Goal: Task Accomplishment & Management: Manage account settings

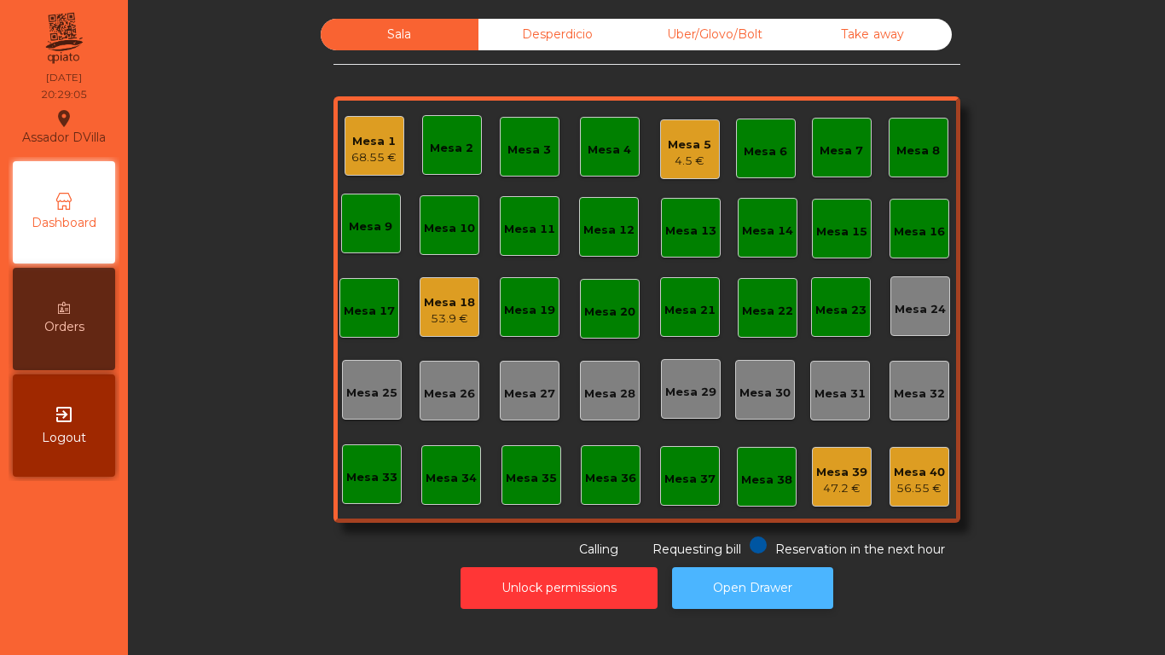
click at [712, 571] on button "Open Drawer" at bounding box center [752, 588] width 161 height 42
click at [718, 577] on button "Open Drawer" at bounding box center [752, 588] width 161 height 42
click at [678, 141] on div "Mesa 5" at bounding box center [690, 145] width 44 height 17
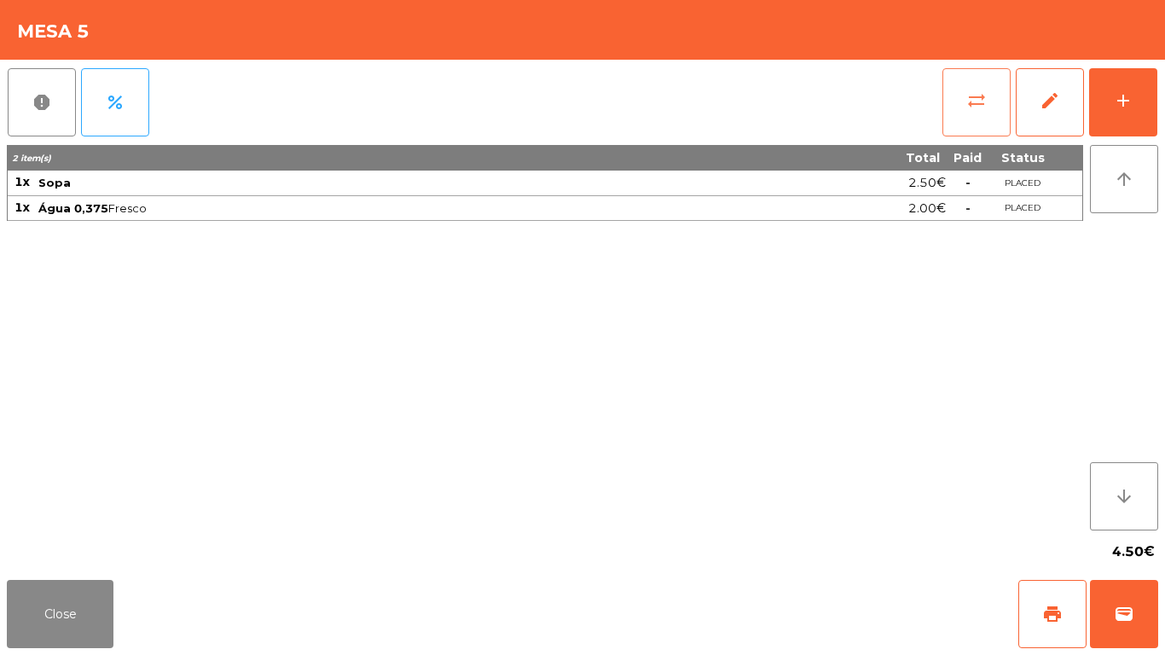
click at [971, 118] on button "sync_alt" at bounding box center [977, 102] width 68 height 68
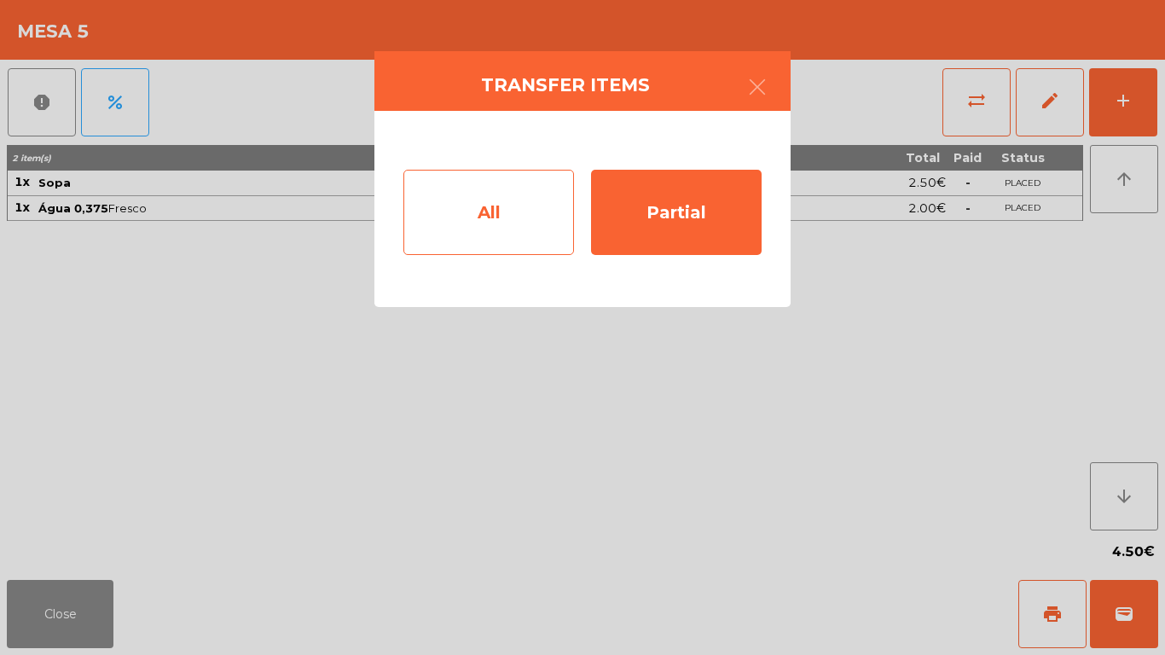
click at [559, 200] on div "All" at bounding box center [489, 212] width 171 height 85
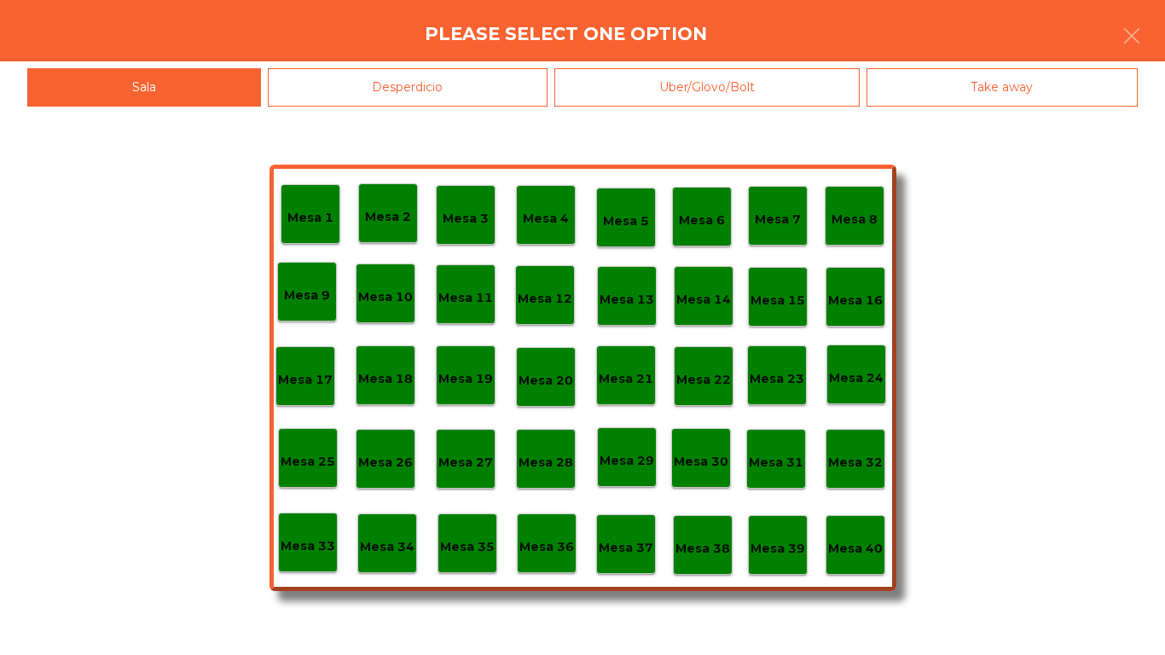
click at [838, 536] on div "Mesa 40" at bounding box center [855, 545] width 55 height 26
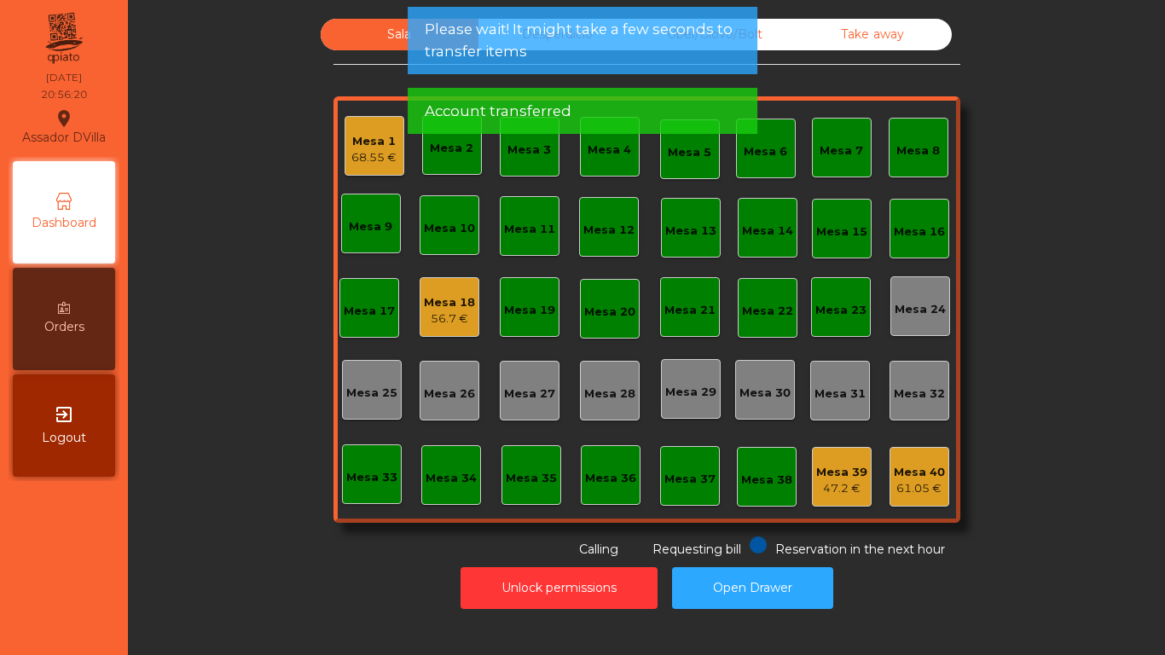
click at [841, 488] on div "47.2 €" at bounding box center [841, 488] width 51 height 17
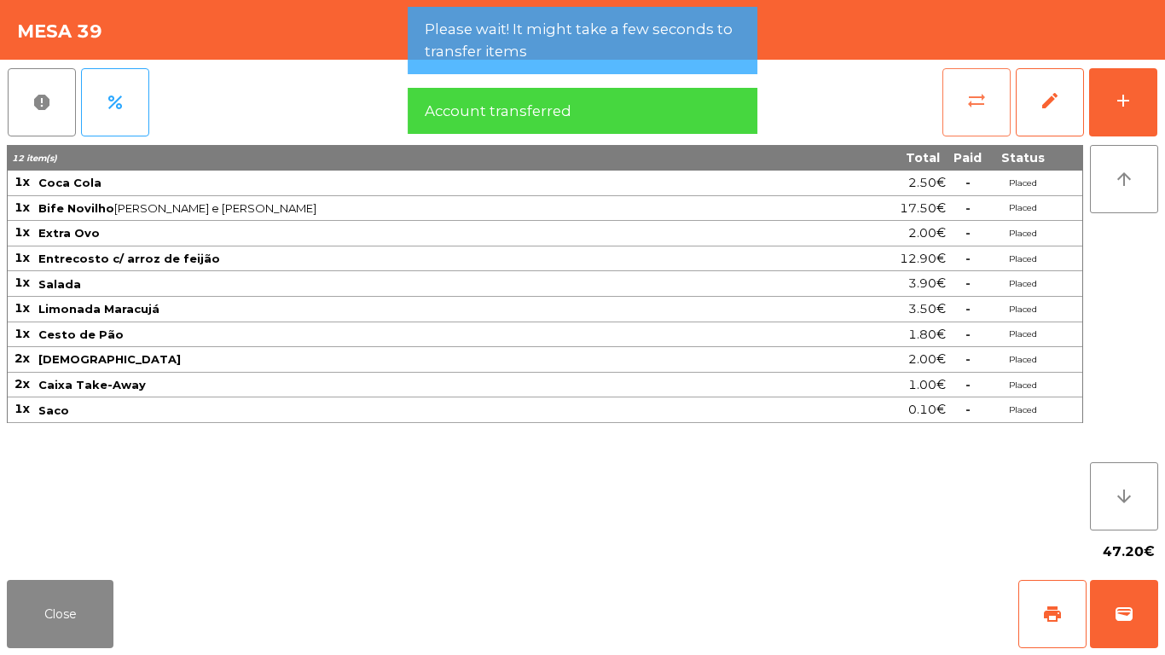
click at [966, 125] on button "sync_alt" at bounding box center [977, 102] width 68 height 68
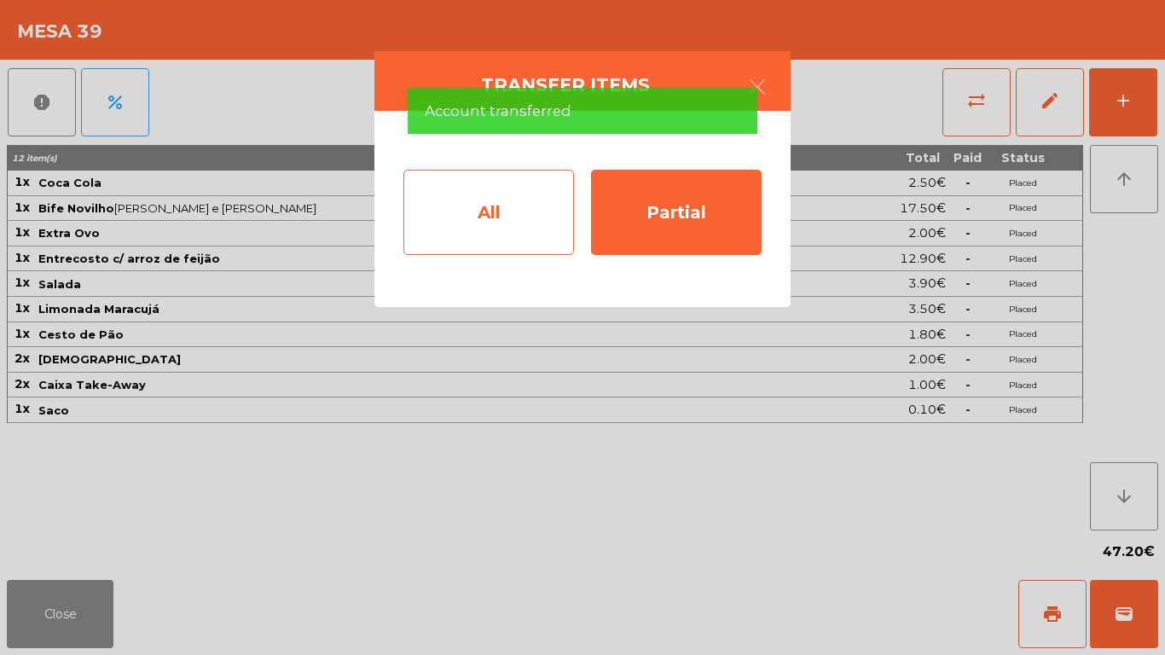
click at [501, 230] on div "All" at bounding box center [489, 212] width 171 height 85
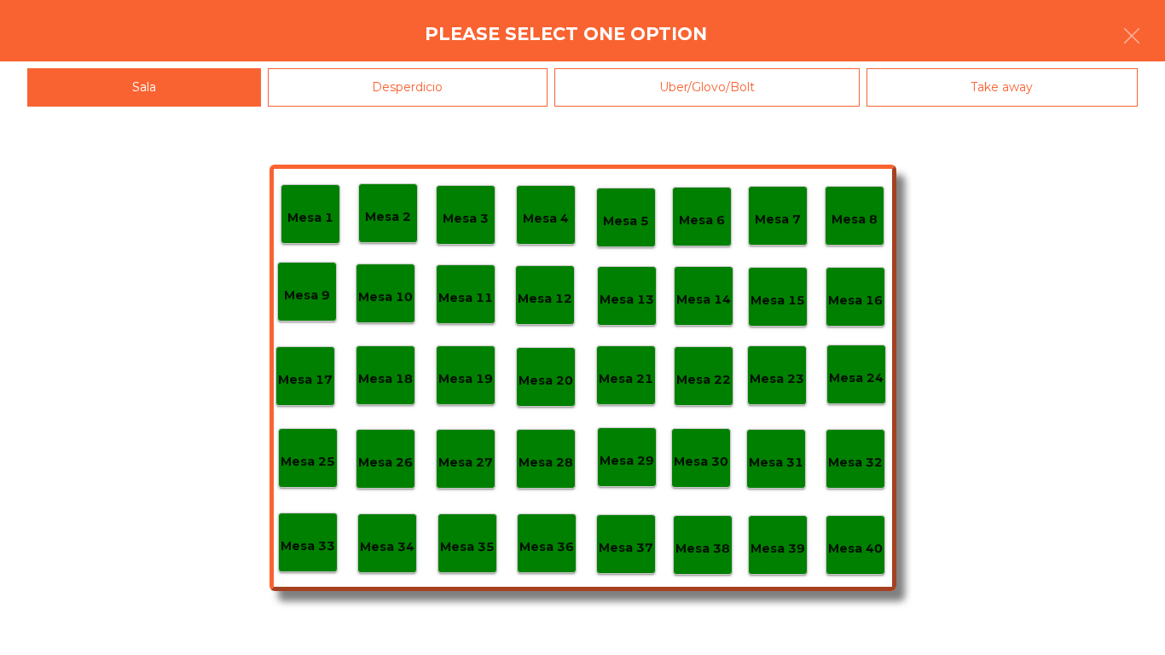
click at [844, 550] on p "Mesa 40" at bounding box center [855, 549] width 55 height 20
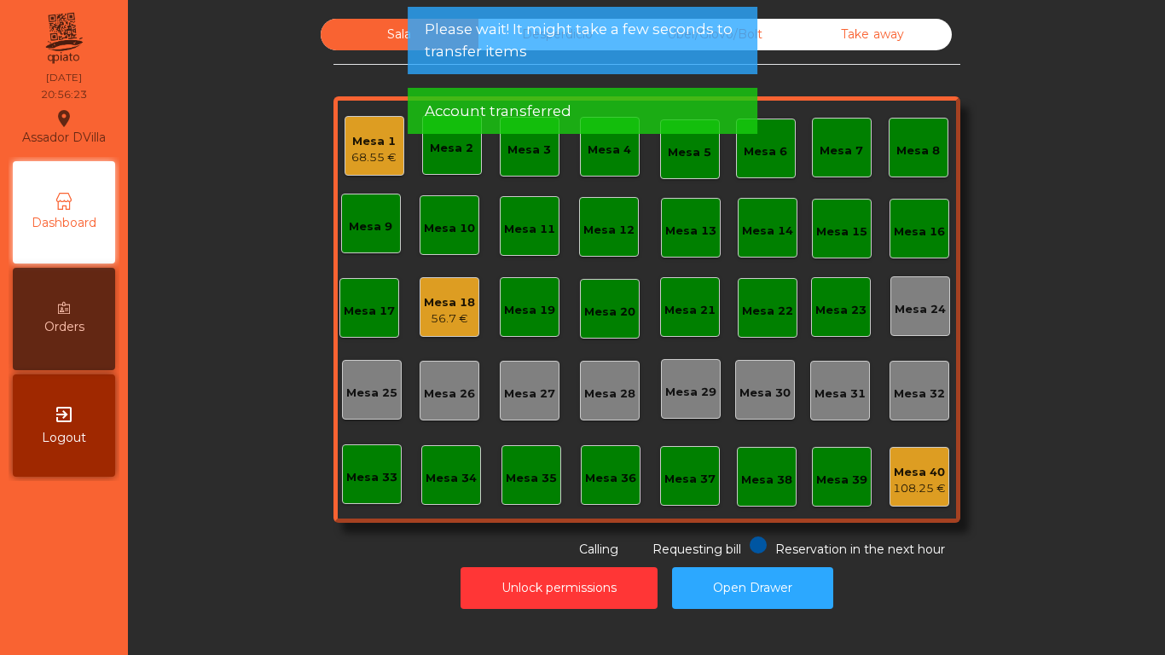
click at [369, 135] on div "Mesa 1" at bounding box center [374, 141] width 45 height 17
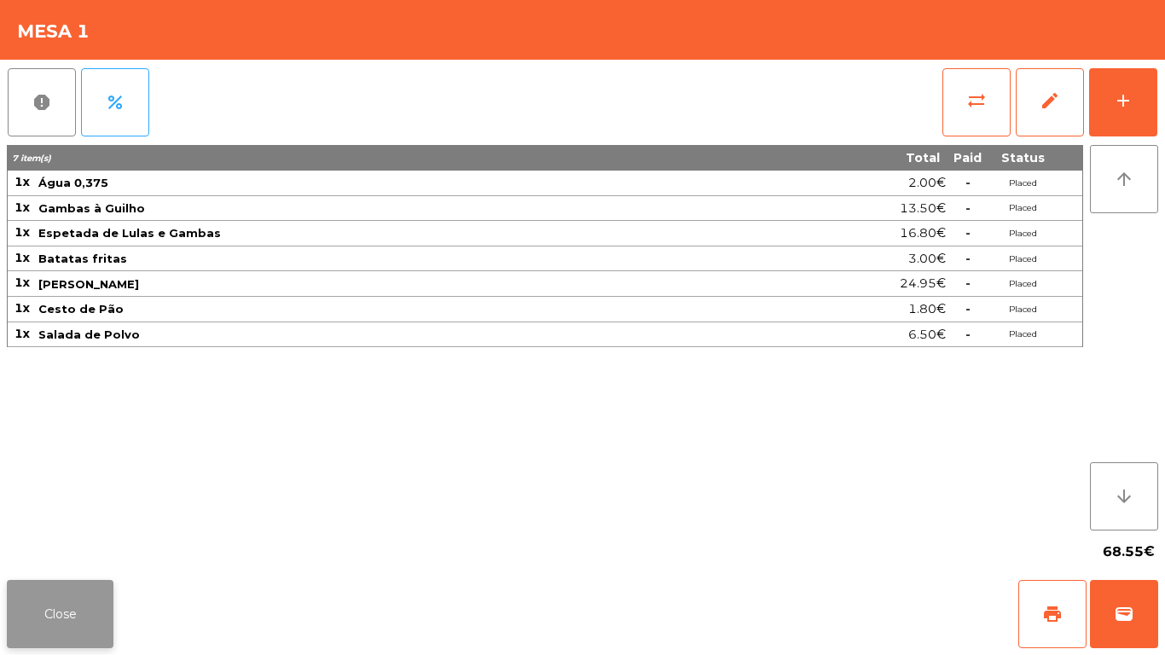
click at [64, 585] on button "Close" at bounding box center [60, 614] width 107 height 68
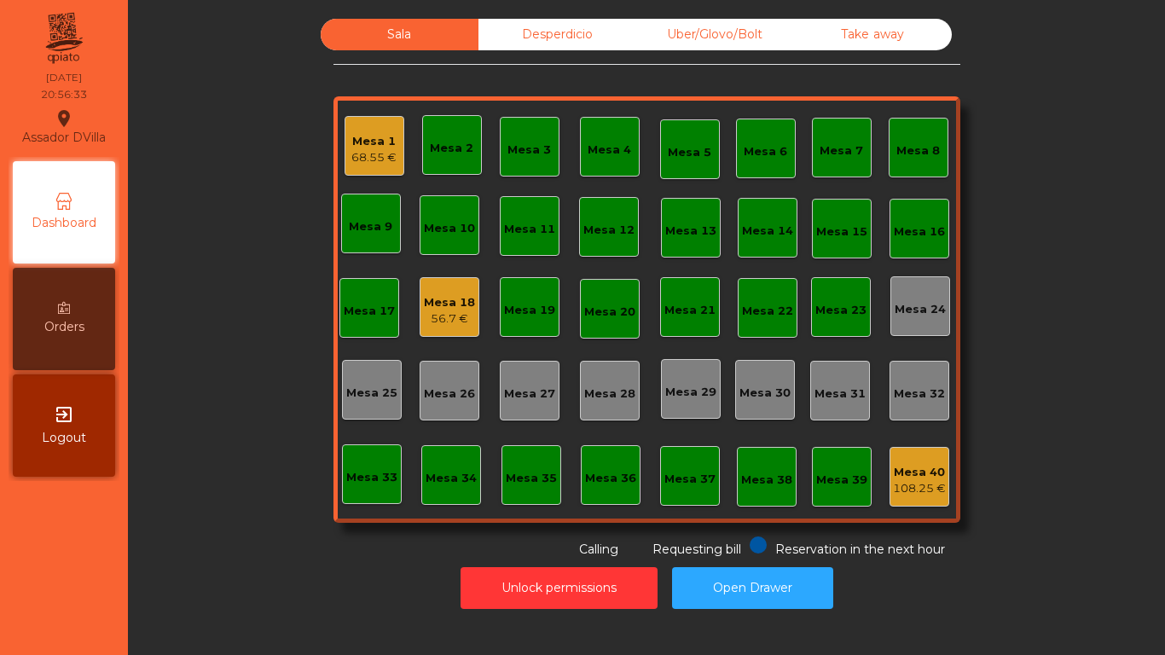
click at [441, 317] on div "56.7 €" at bounding box center [449, 319] width 51 height 17
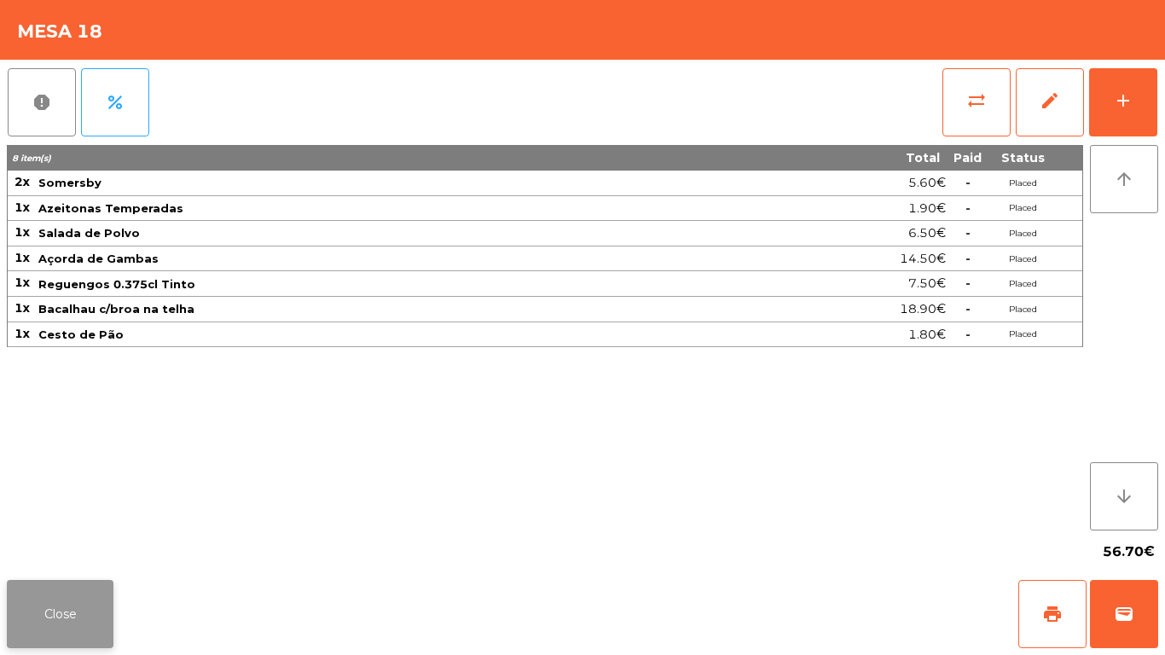
click at [87, 608] on button "Close" at bounding box center [60, 614] width 107 height 68
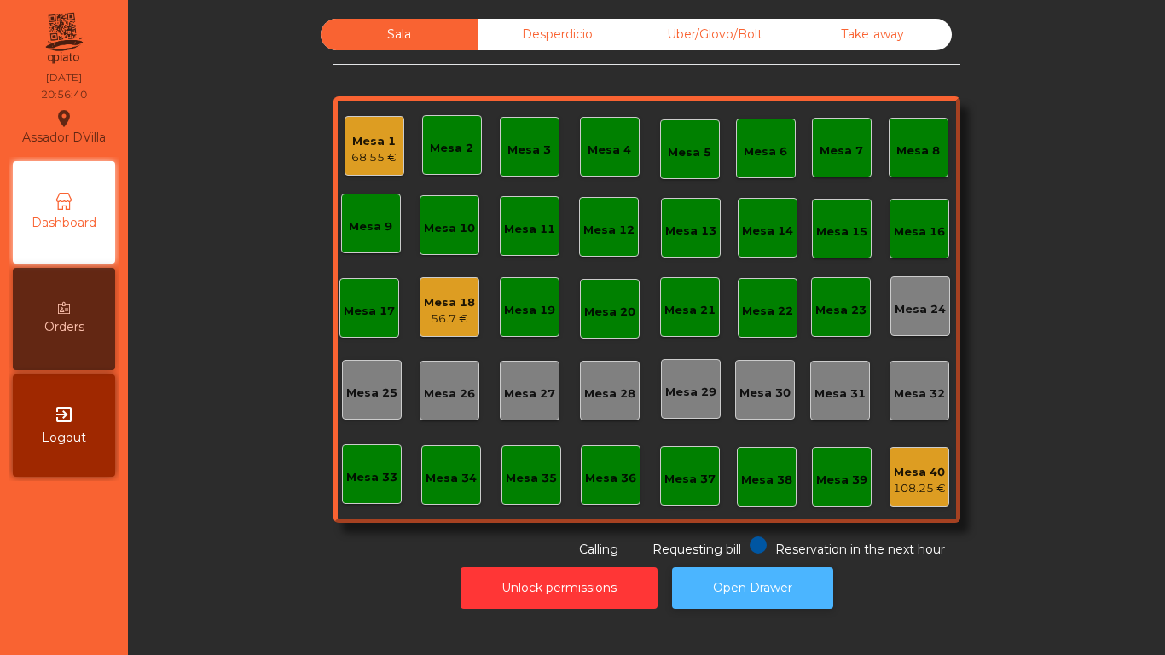
click at [770, 600] on button "Open Drawer" at bounding box center [752, 588] width 161 height 42
click at [746, 584] on button "Open Drawer" at bounding box center [752, 588] width 161 height 42
click at [442, 298] on div "Mesa 18" at bounding box center [449, 302] width 51 height 17
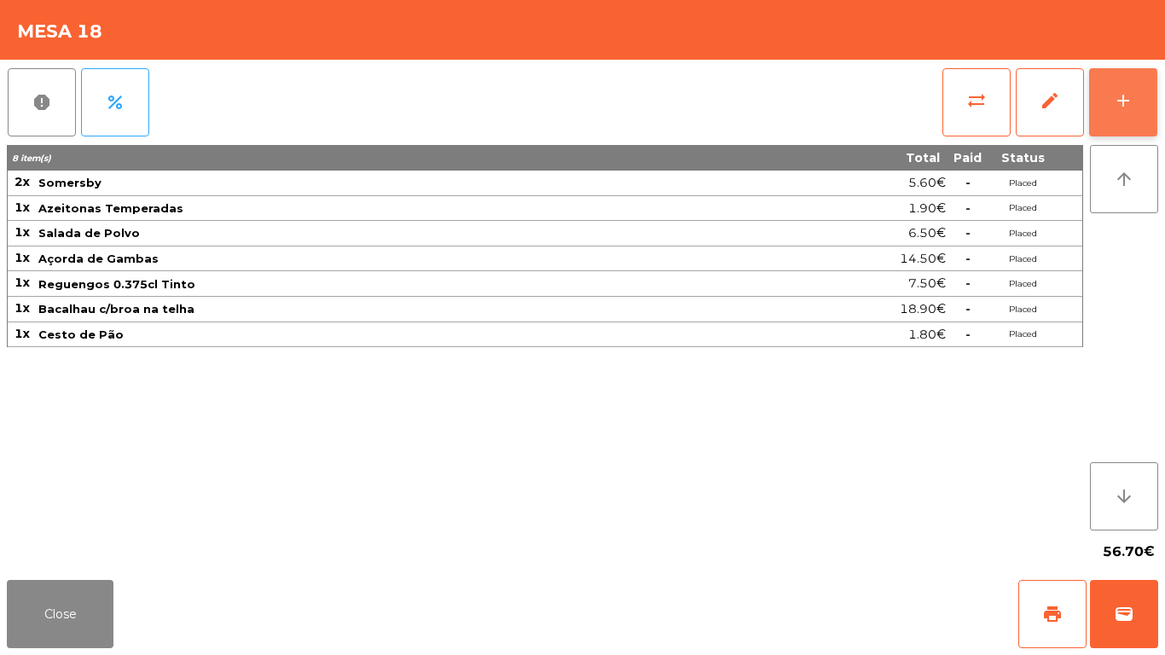
click at [1116, 115] on button "add" at bounding box center [1124, 102] width 68 height 68
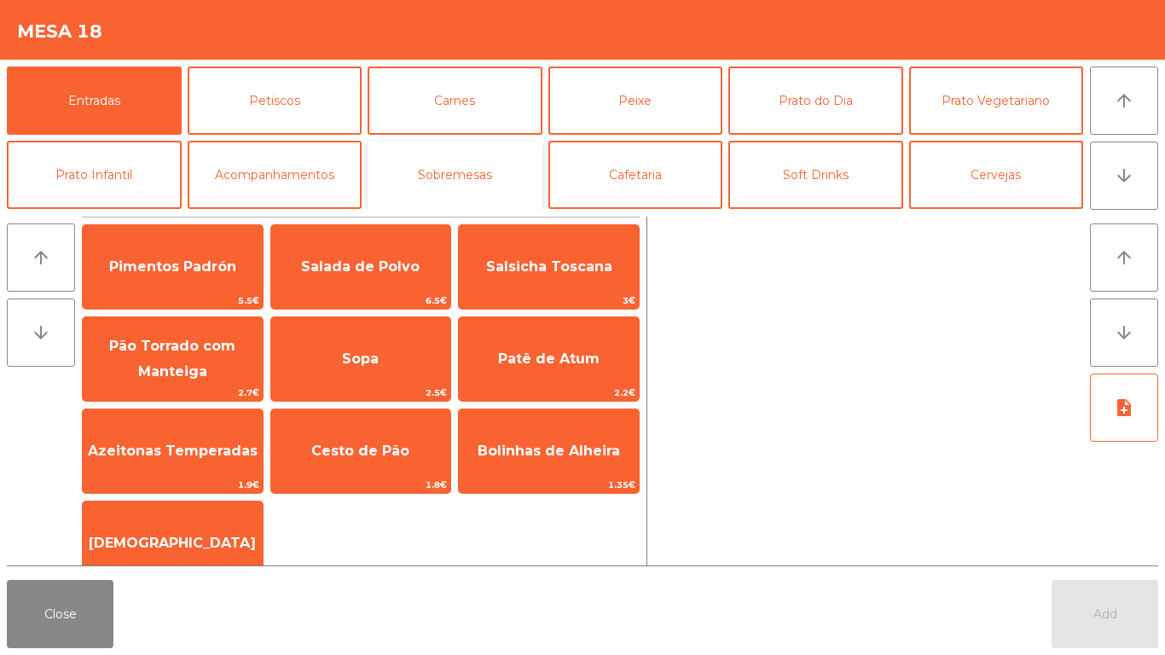
click at [538, 161] on button "Sobremesas" at bounding box center [455, 175] width 175 height 68
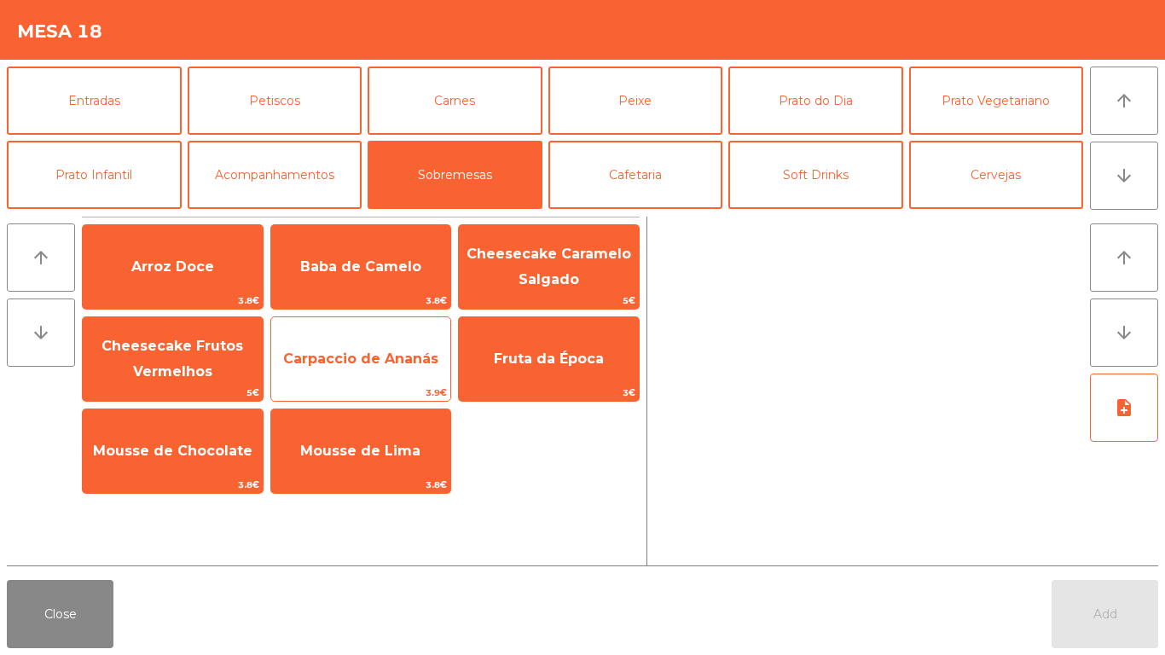
click at [398, 375] on span "Carpaccio de Ananás" at bounding box center [361, 359] width 180 height 46
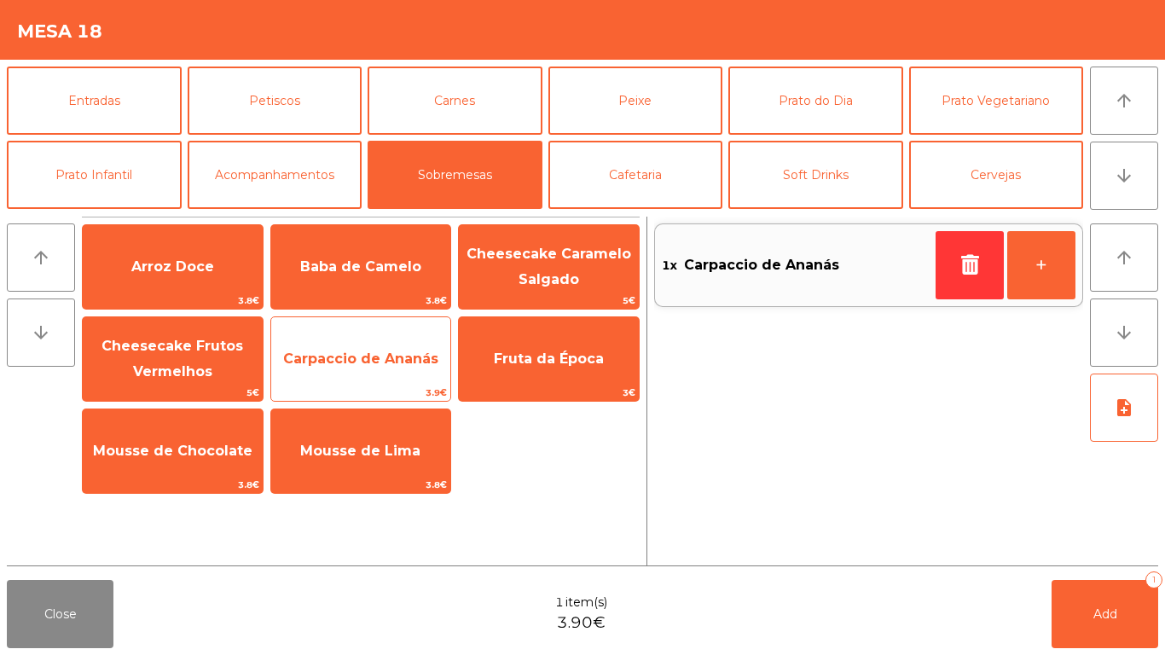
click at [398, 375] on span "Carpaccio de Ananás" at bounding box center [361, 359] width 180 height 46
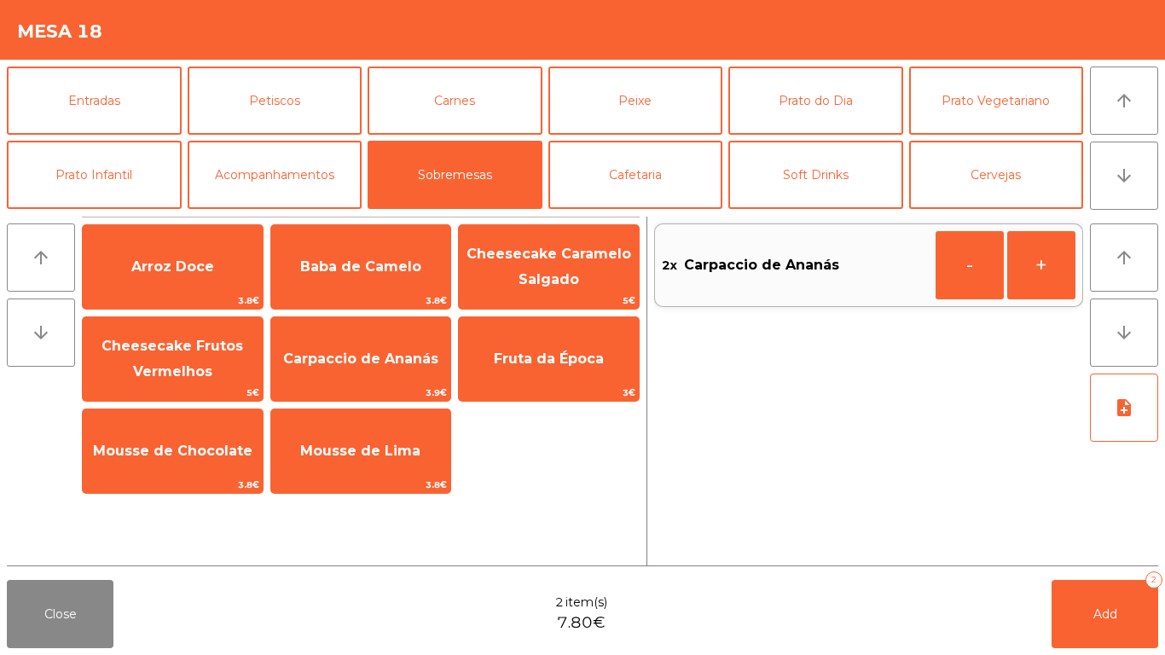
click at [1046, 621] on div "Close 2 item(s) 7.80€ Add 2" at bounding box center [582, 614] width 1165 height 82
click at [1057, 621] on button "Add 2" at bounding box center [1105, 614] width 107 height 68
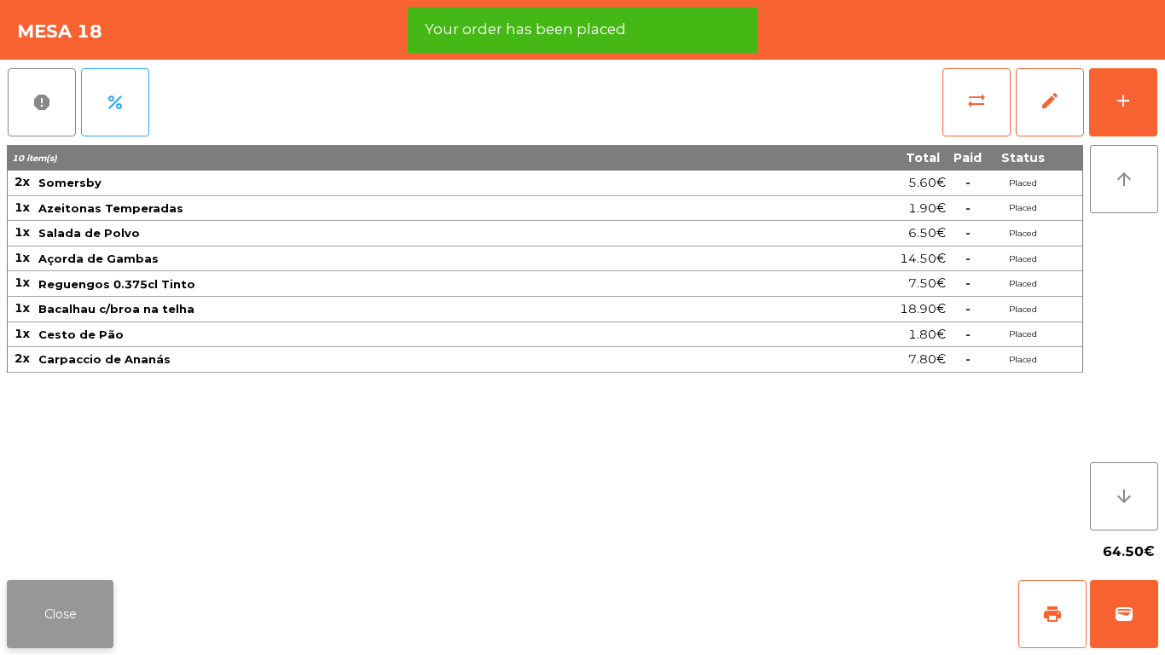
click at [45, 594] on button "Close" at bounding box center [60, 614] width 107 height 68
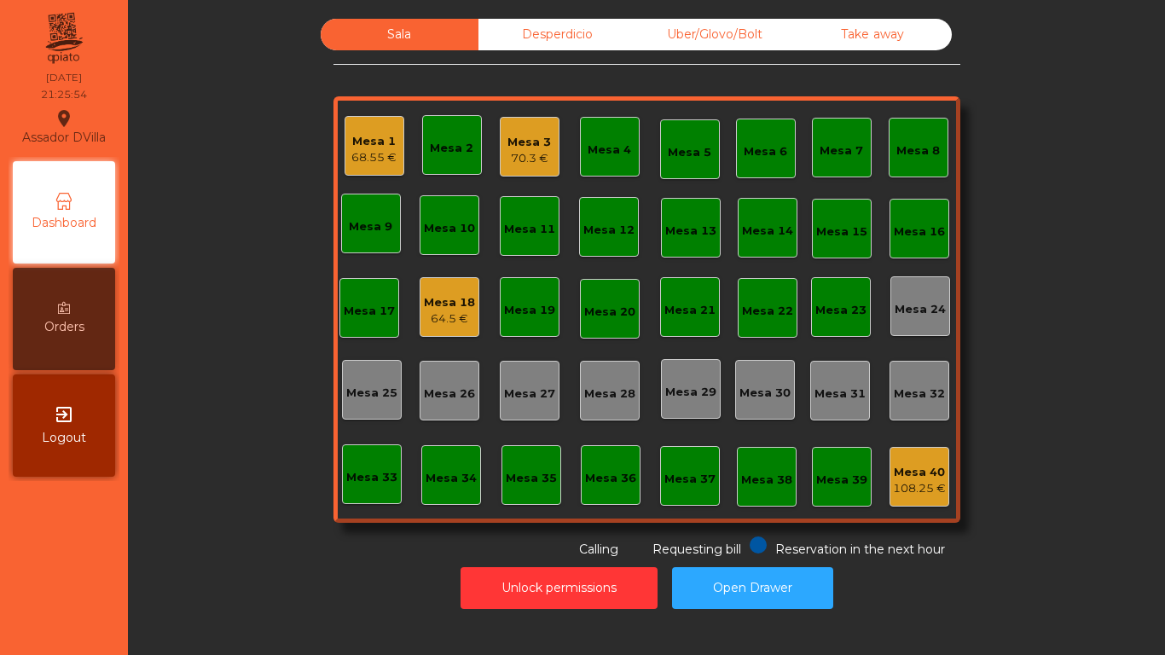
click at [382, 153] on div "68.55 €" at bounding box center [374, 157] width 45 height 17
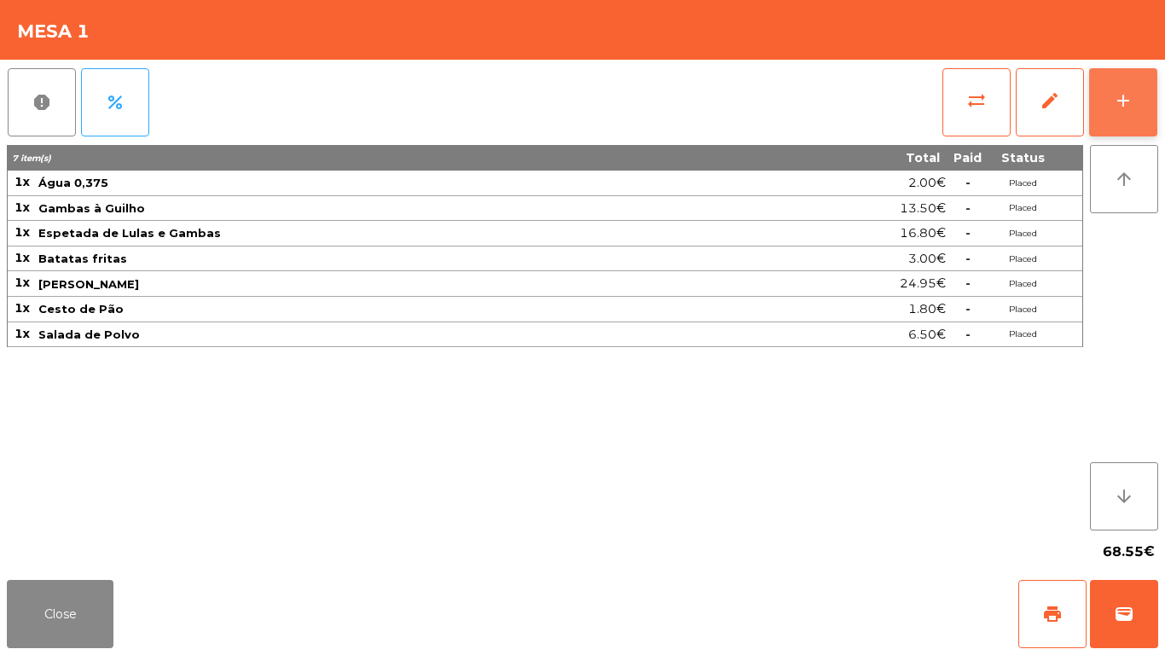
click at [1130, 109] on div "add" at bounding box center [1123, 100] width 20 height 20
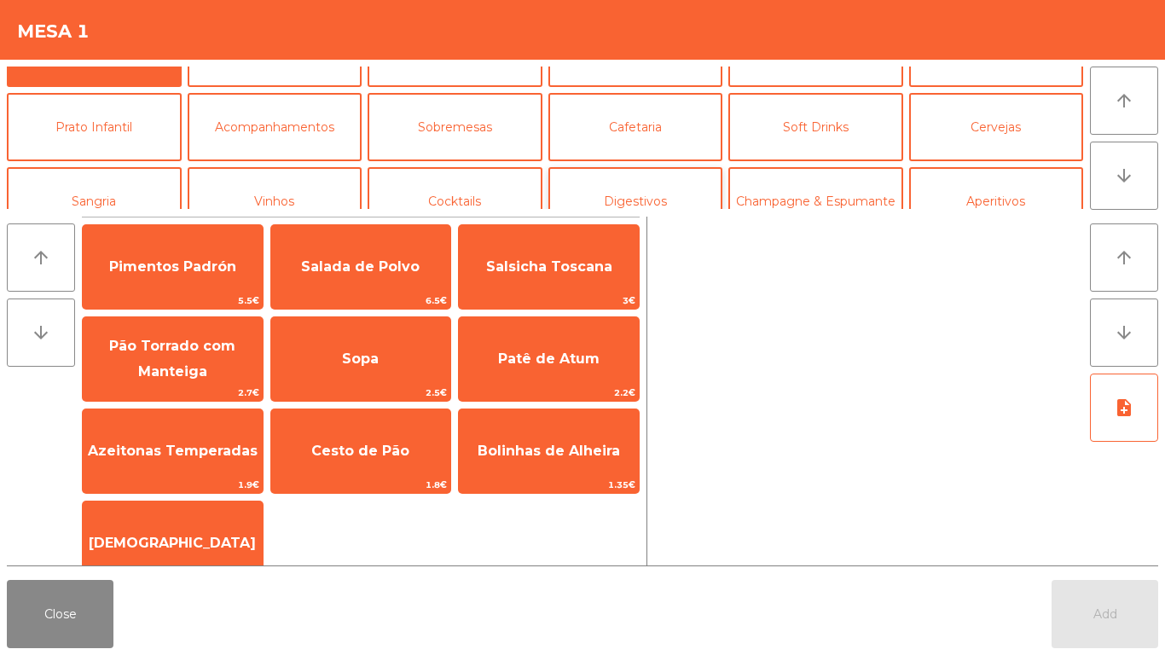
scroll to position [85, 0]
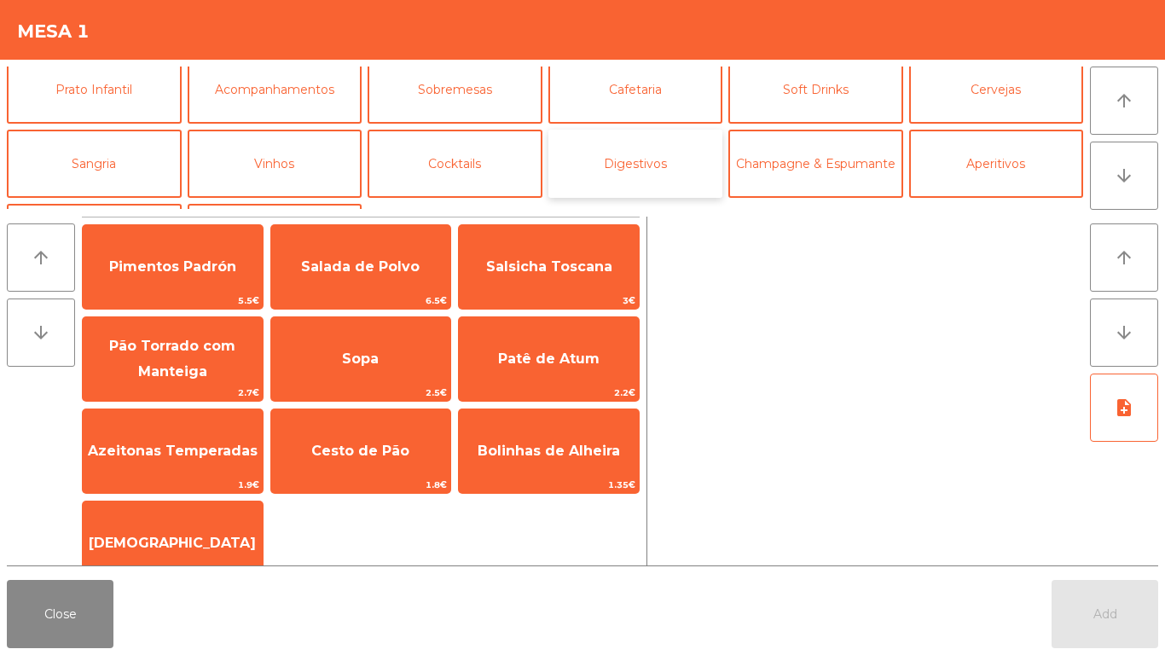
click at [612, 174] on button "Digestivos" at bounding box center [636, 164] width 175 height 68
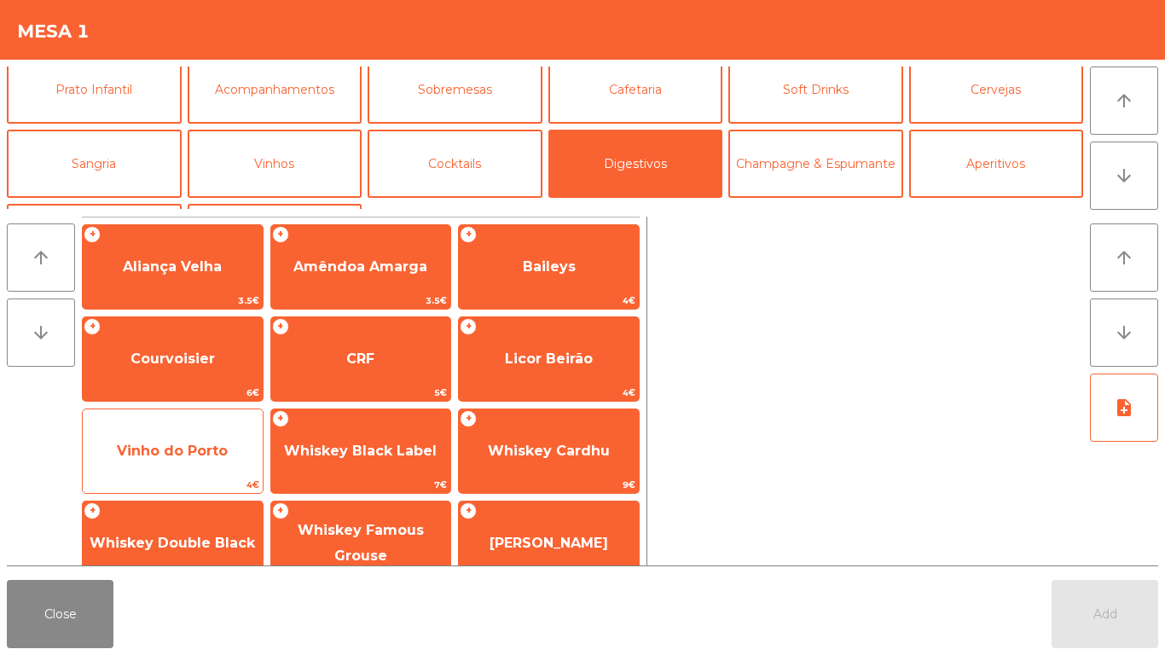
click at [229, 459] on span "Vinho do Porto" at bounding box center [173, 451] width 180 height 46
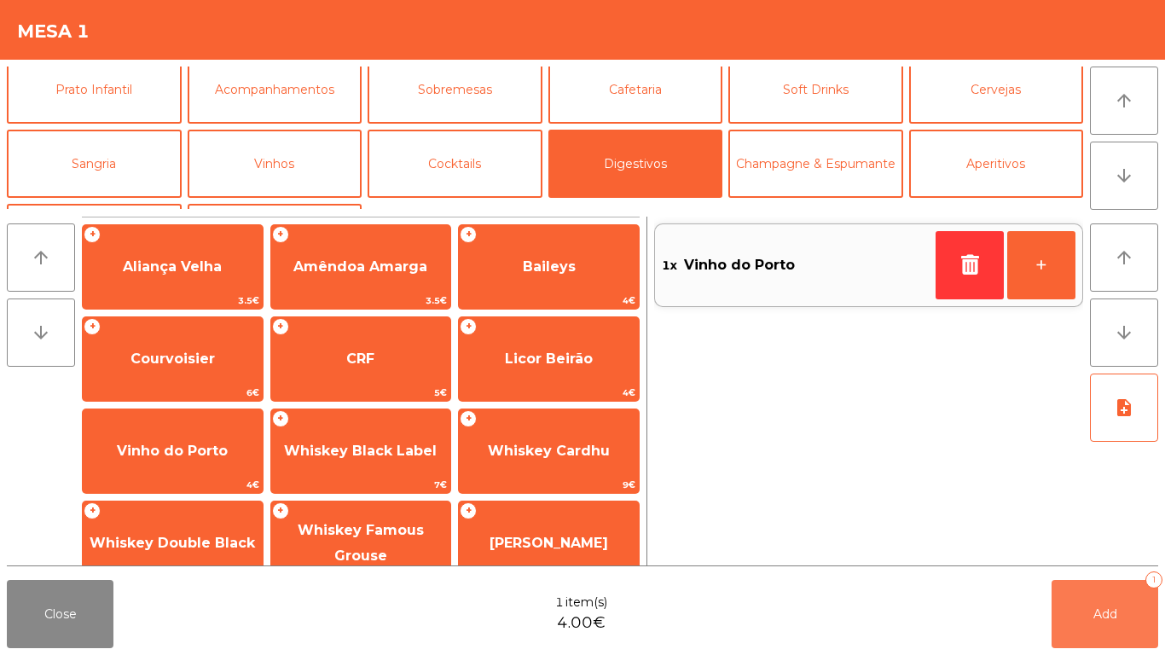
drag, startPoint x: 1113, startPoint y: 617, endPoint x: 1028, endPoint y: 596, distance: 87.1
click at [1109, 615] on span "Add" at bounding box center [1106, 614] width 24 height 15
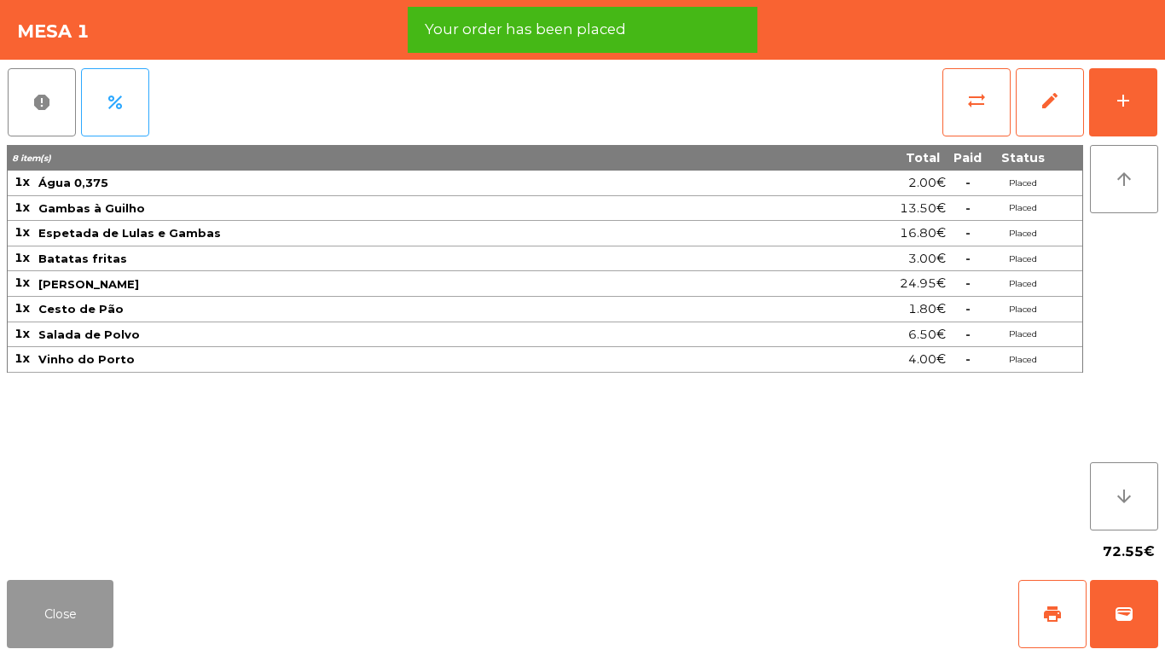
click at [74, 636] on button "Close" at bounding box center [60, 614] width 107 height 68
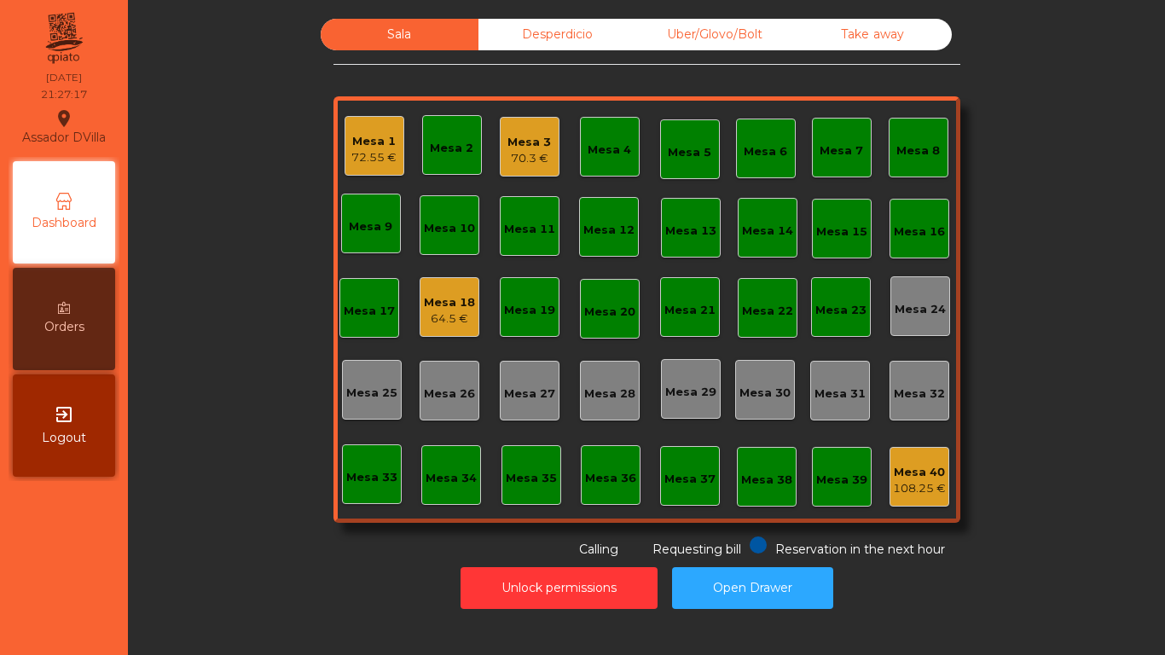
click at [526, 135] on div "Mesa 3" at bounding box center [530, 142] width 44 height 17
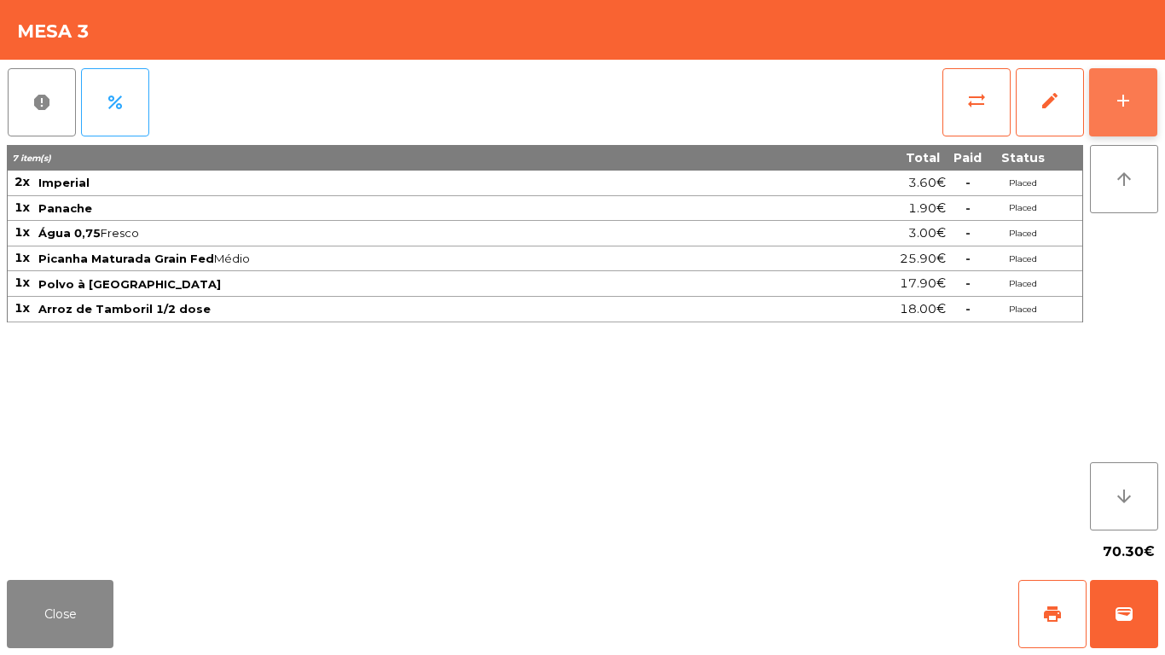
click at [1151, 92] on button "add" at bounding box center [1124, 102] width 68 height 68
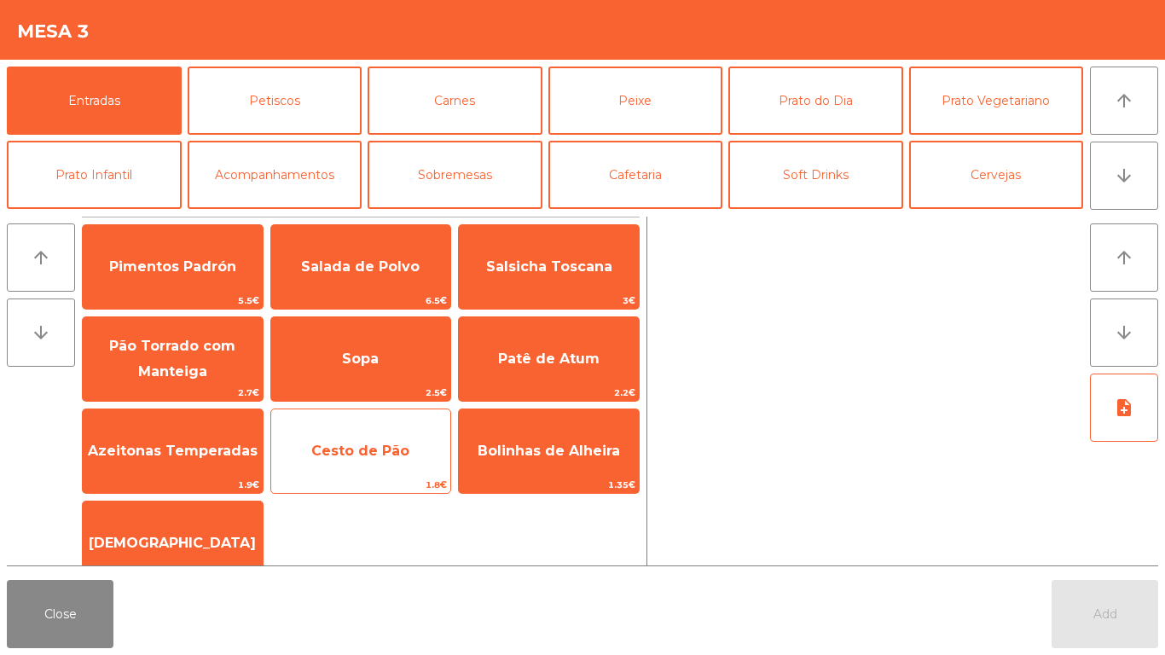
click at [409, 450] on span "Cesto de Pão" at bounding box center [361, 451] width 180 height 46
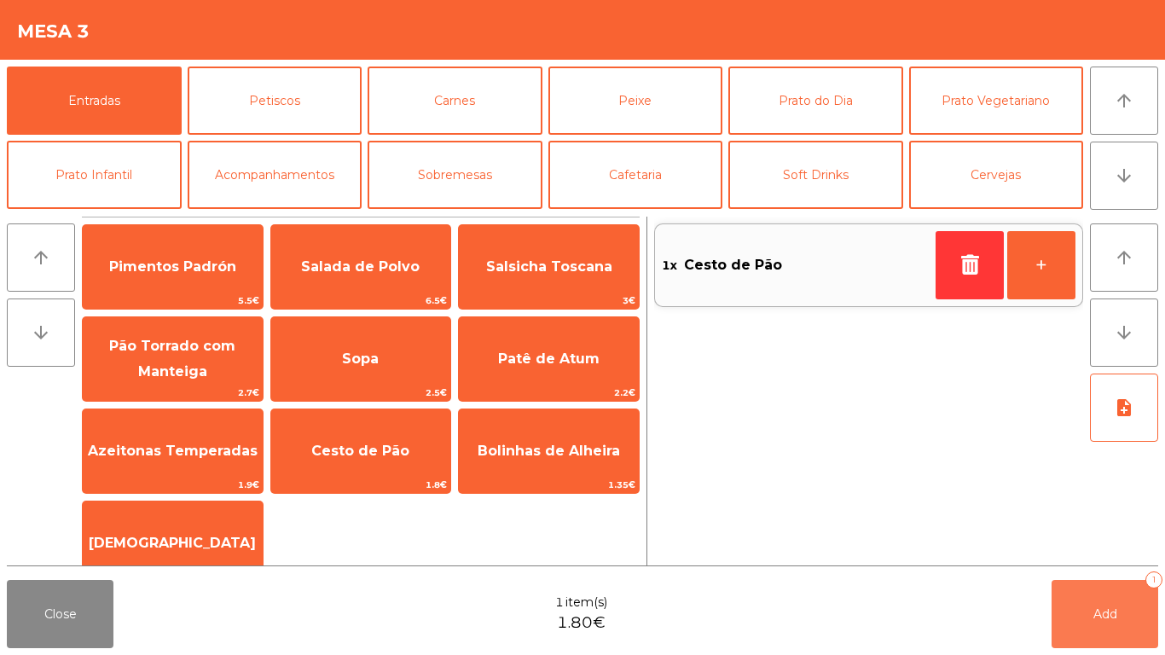
click at [1099, 625] on button "Add 1" at bounding box center [1105, 614] width 107 height 68
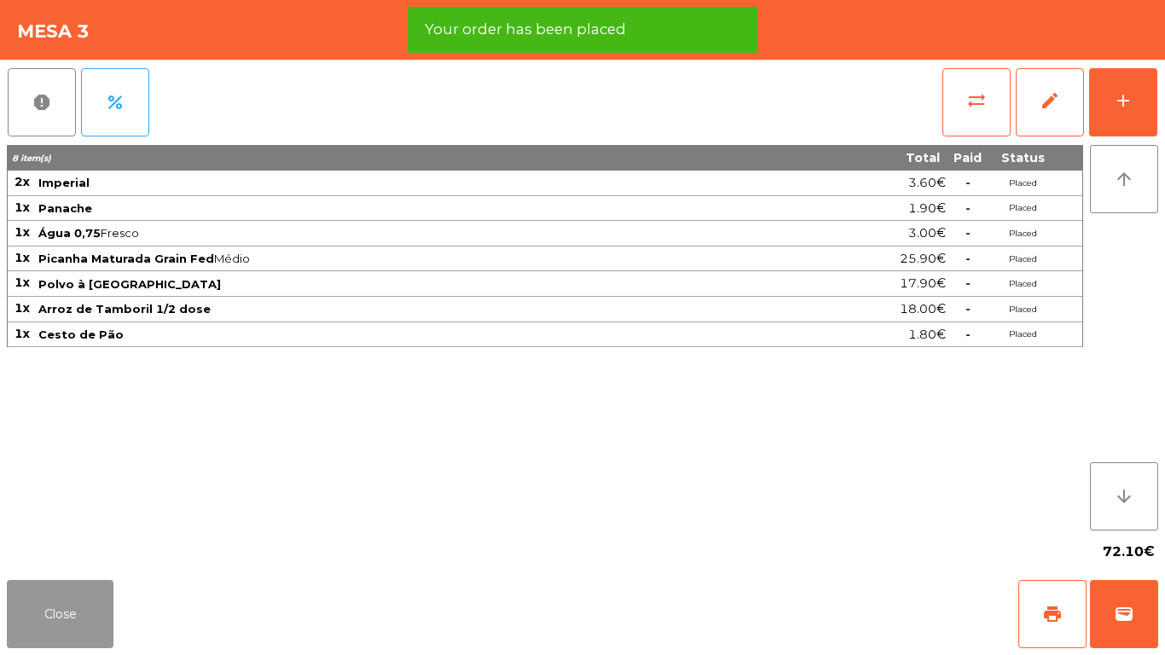
drag, startPoint x: 87, startPoint y: 598, endPoint x: 89, endPoint y: 589, distance: 9.5
click at [88, 594] on button "Close" at bounding box center [60, 614] width 107 height 68
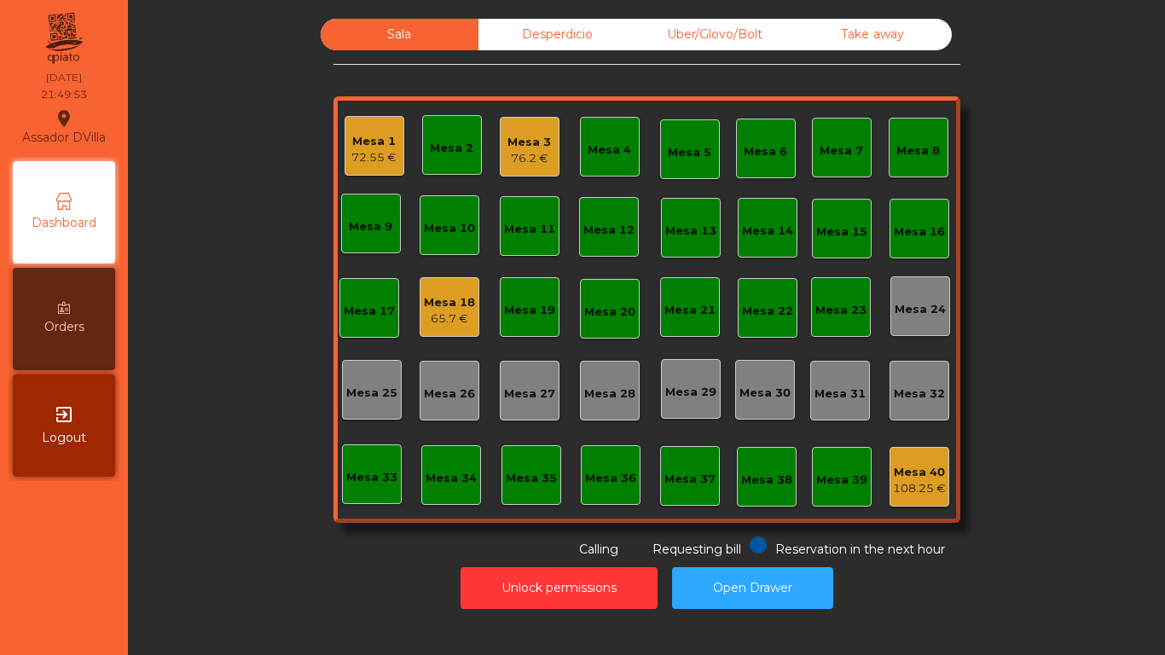
click at [523, 142] on div "Mesa 3" at bounding box center [530, 142] width 44 height 17
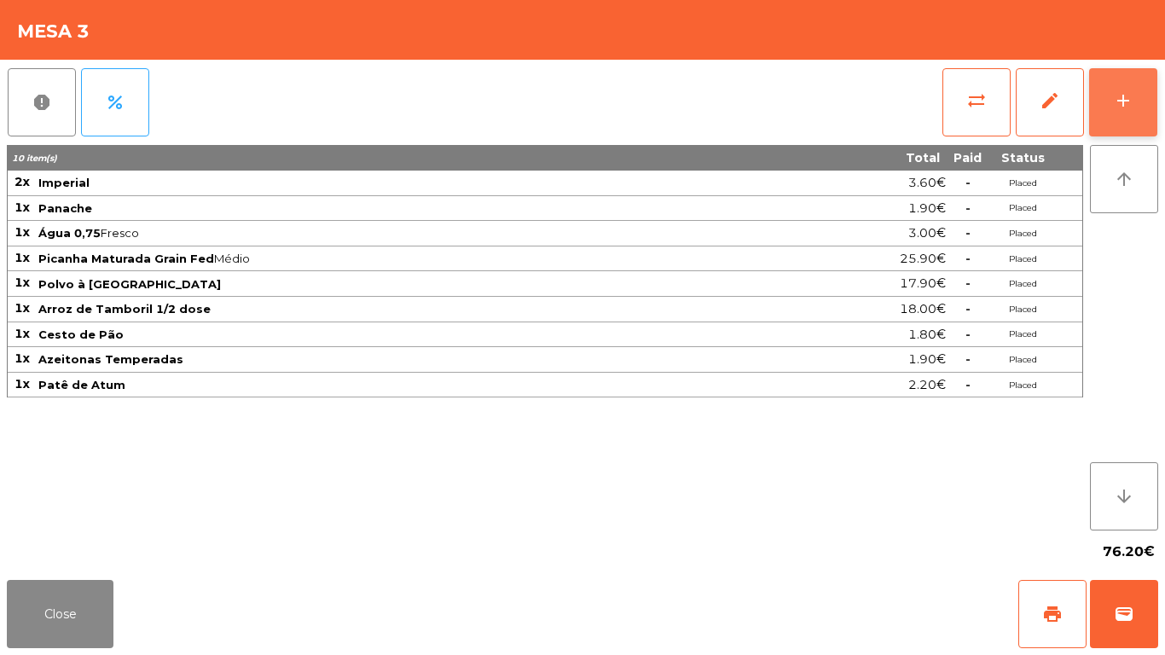
click at [1149, 105] on button "add" at bounding box center [1124, 102] width 68 height 68
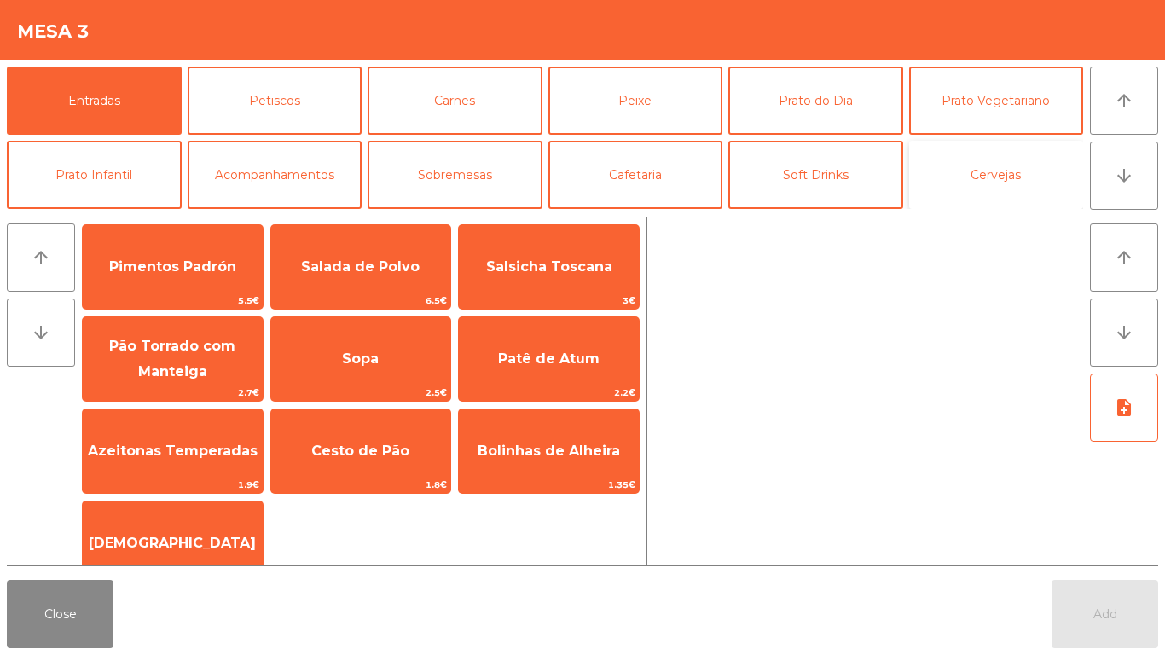
click at [992, 179] on button "Cervejas" at bounding box center [996, 175] width 175 height 68
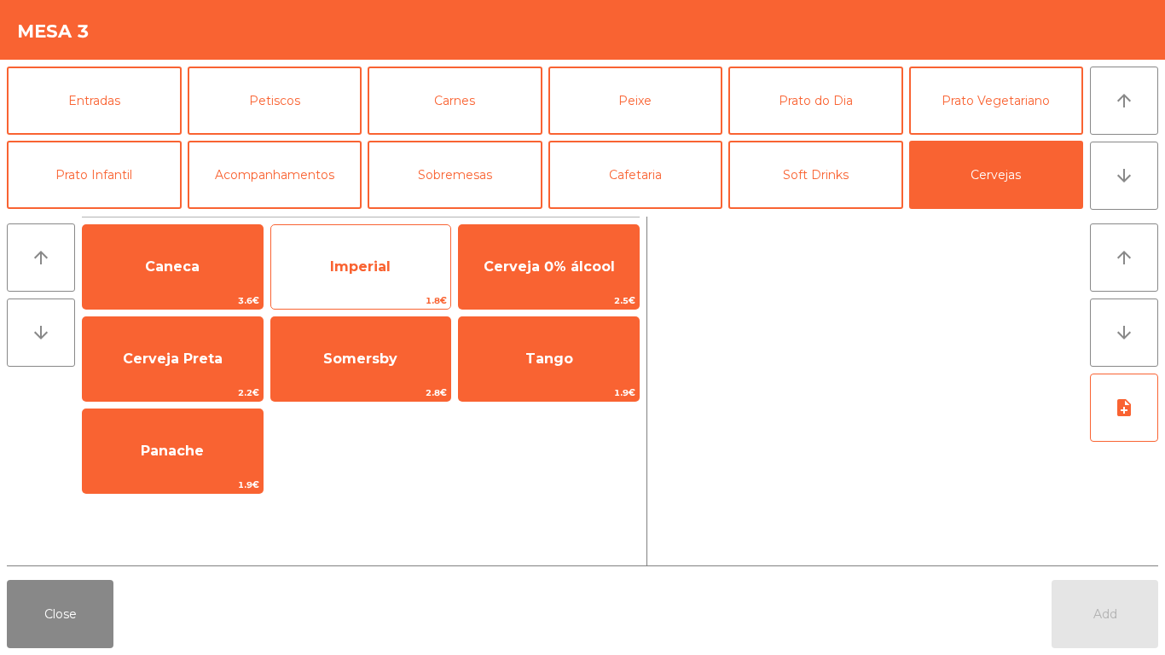
click at [365, 282] on span "Imperial" at bounding box center [361, 267] width 180 height 46
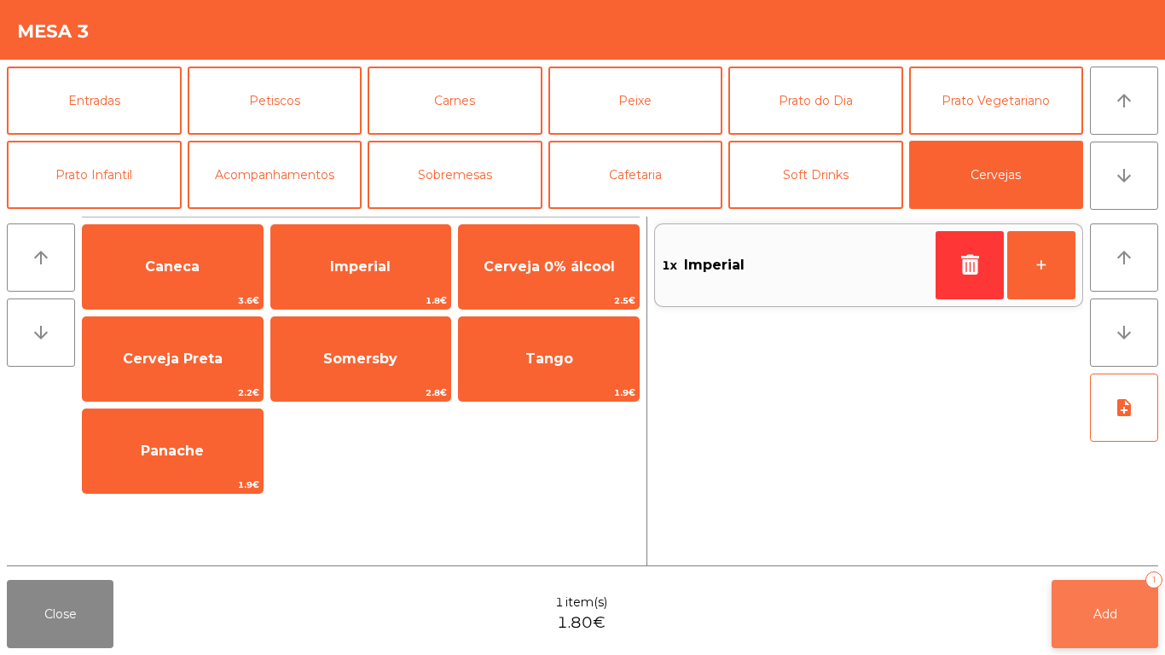
click at [1090, 604] on button "Add 1" at bounding box center [1105, 614] width 107 height 68
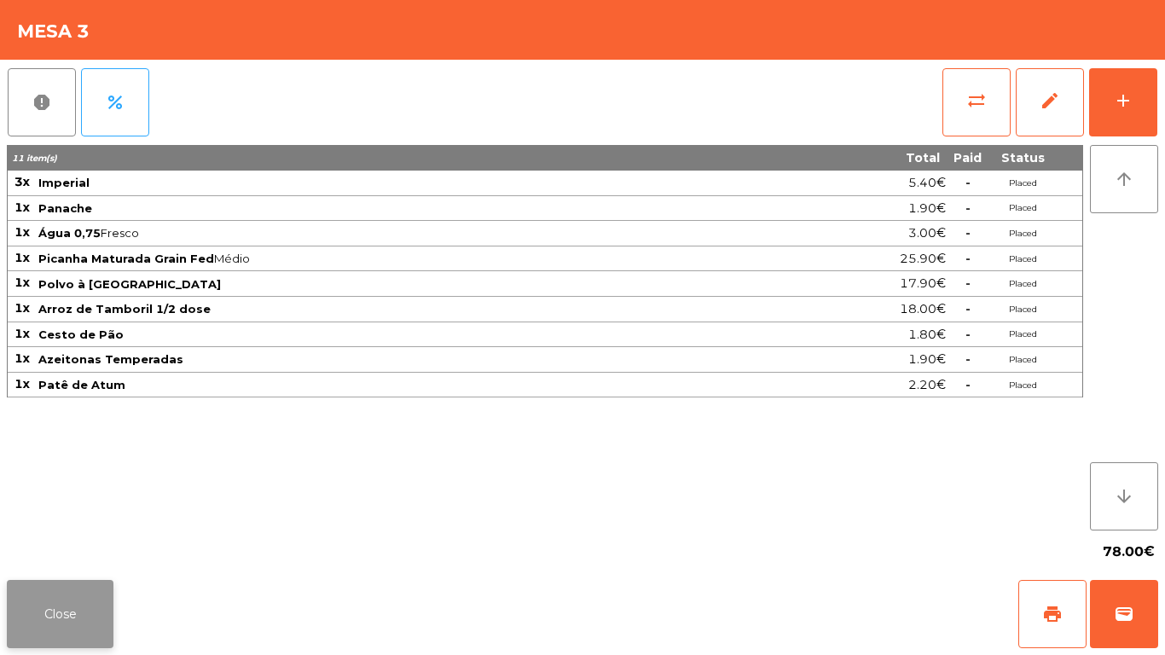
click at [79, 601] on button "Close" at bounding box center [60, 614] width 107 height 68
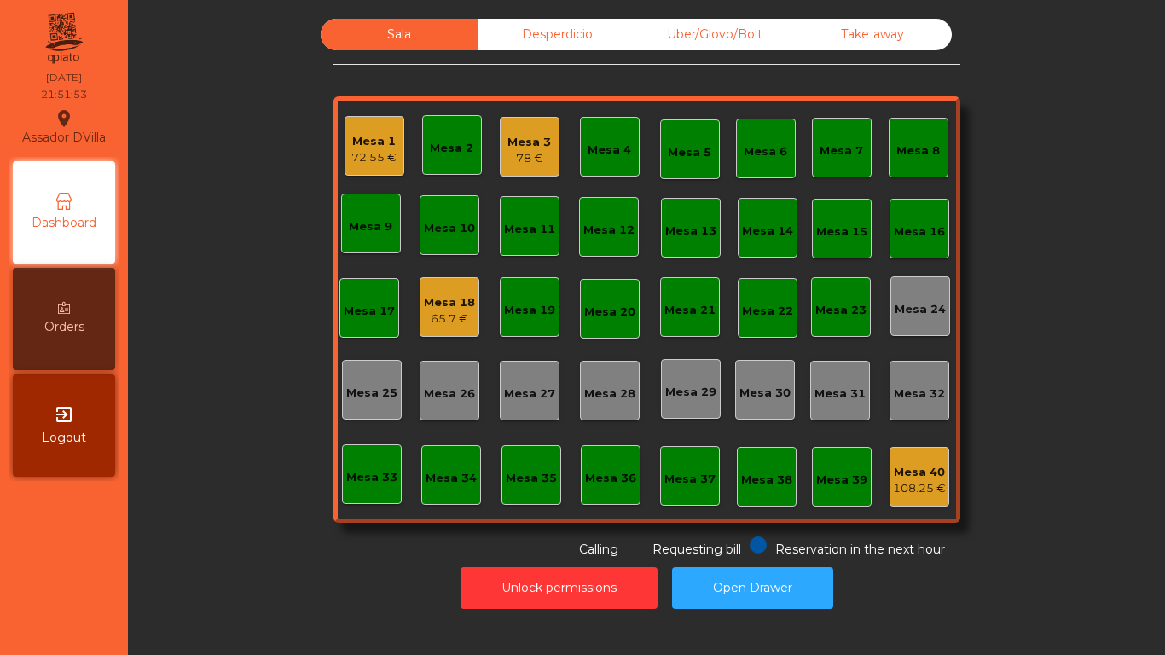
click at [364, 134] on div "Mesa 1" at bounding box center [374, 141] width 45 height 17
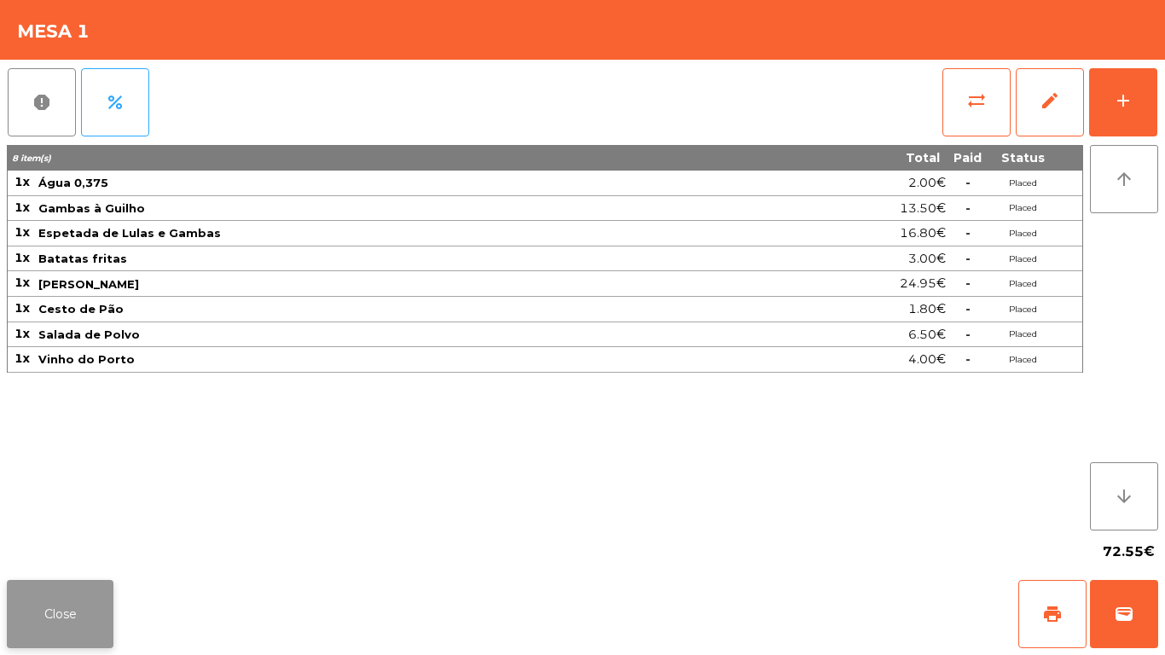
click at [73, 599] on button "Close" at bounding box center [60, 614] width 107 height 68
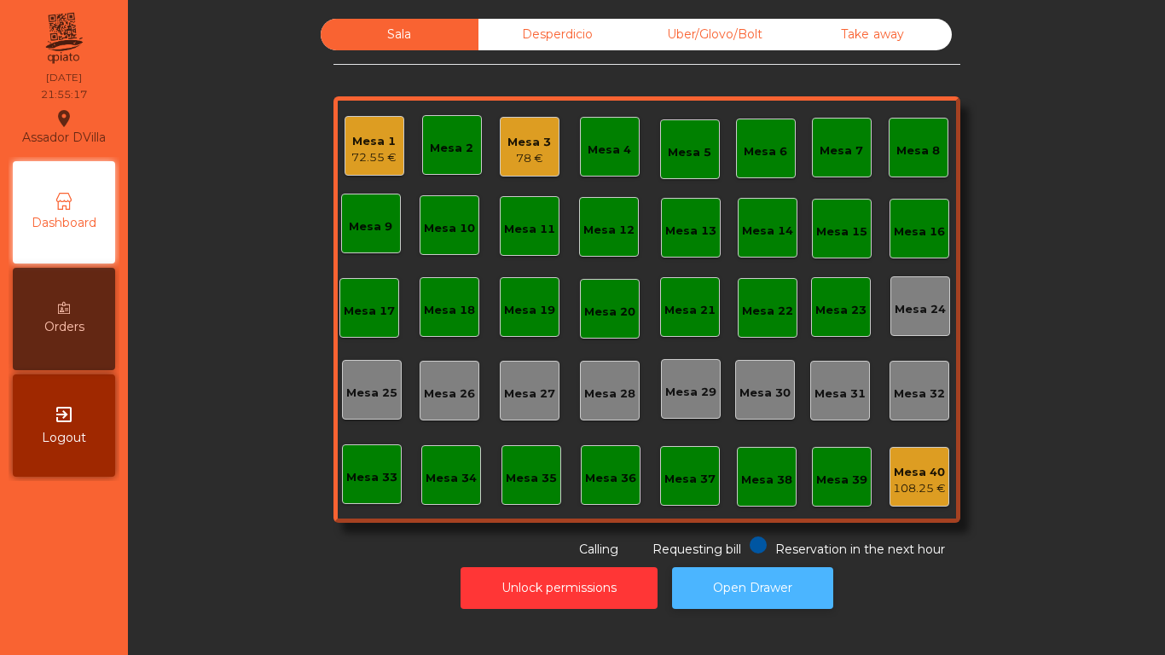
click at [758, 581] on button "Open Drawer" at bounding box center [752, 588] width 161 height 42
drag, startPoint x: 102, startPoint y: 588, endPoint x: 247, endPoint y: 648, distance: 157.2
click at [368, 127] on div "Mesa 1 72.55 €" at bounding box center [374, 146] width 45 height 40
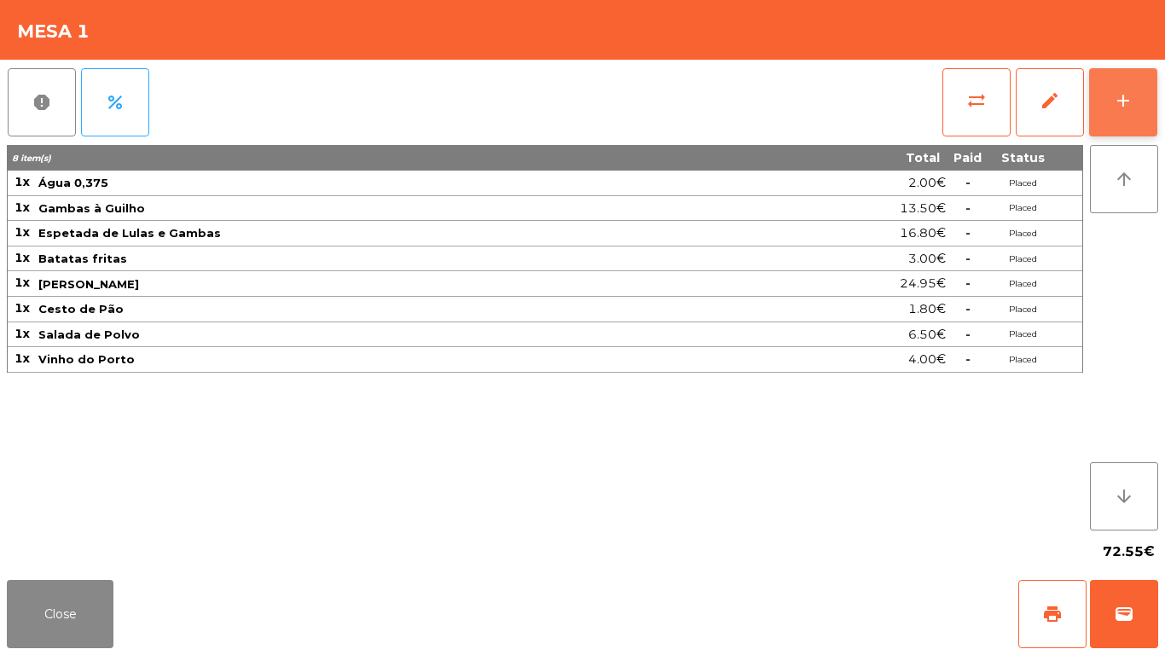
click at [1129, 111] on button "add" at bounding box center [1124, 102] width 68 height 68
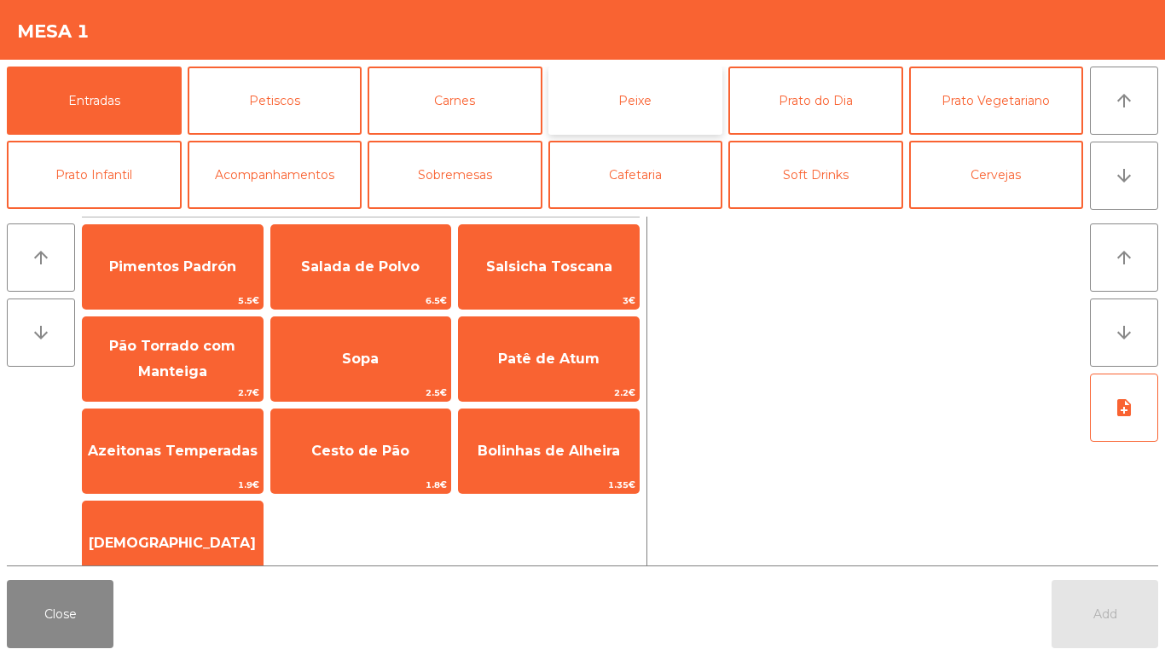
click at [657, 111] on button "Peixe" at bounding box center [636, 101] width 175 height 68
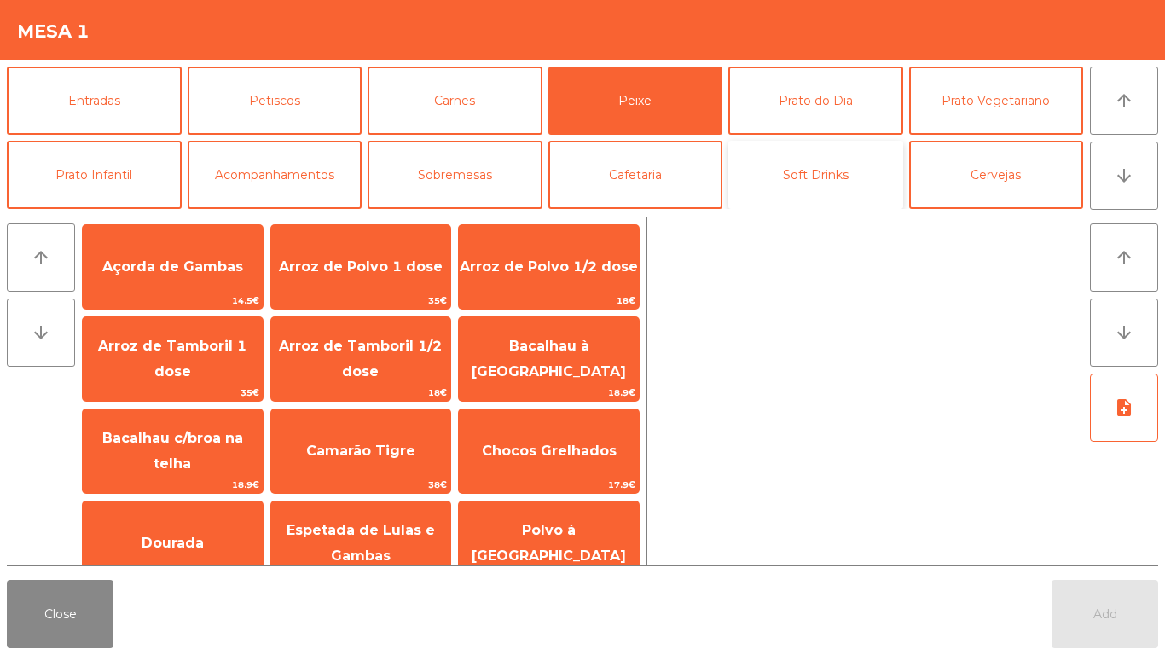
click at [767, 157] on button "Soft Drinks" at bounding box center [816, 175] width 175 height 68
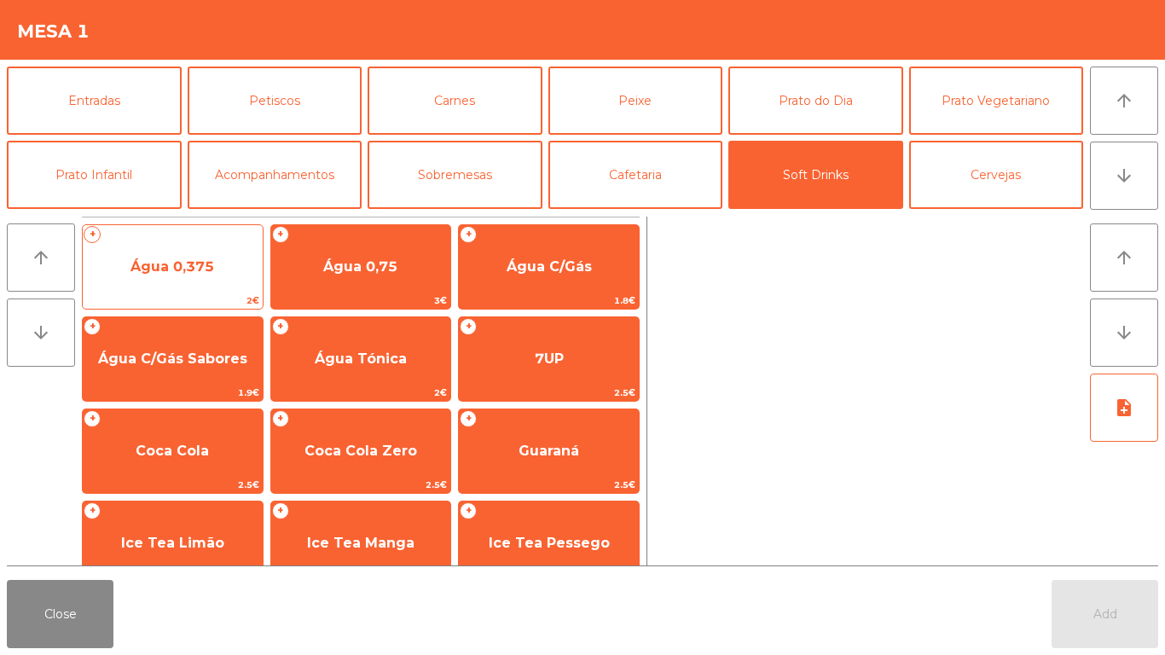
click at [230, 266] on span "Água 0,375" at bounding box center [173, 267] width 180 height 46
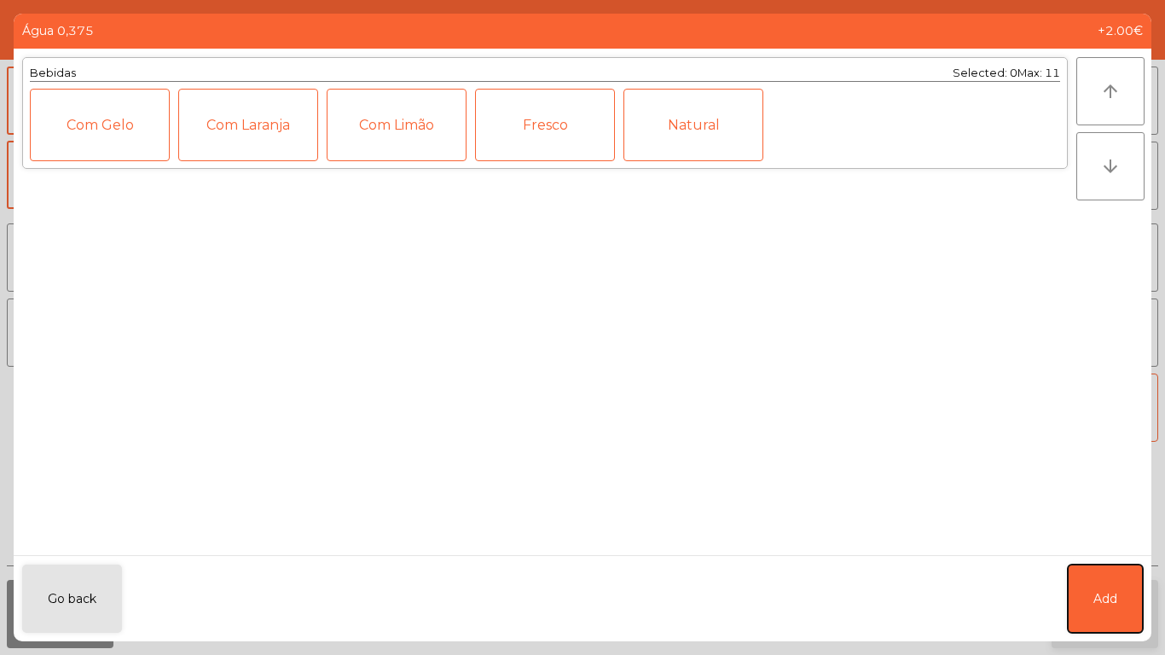
drag, startPoint x: 1078, startPoint y: 614, endPoint x: 1065, endPoint y: 619, distance: 14.3
click at [1079, 614] on button "Add" at bounding box center [1105, 599] width 75 height 68
click at [1060, 622] on button "Add" at bounding box center [1105, 614] width 107 height 68
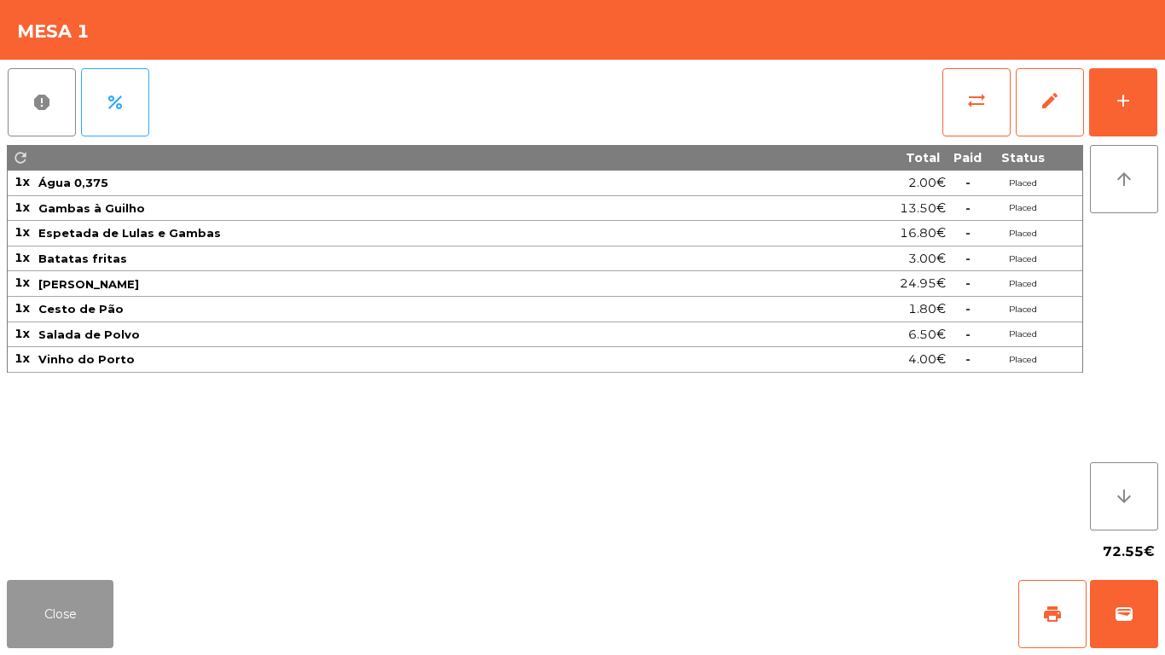
click at [84, 630] on button "Close" at bounding box center [60, 614] width 107 height 68
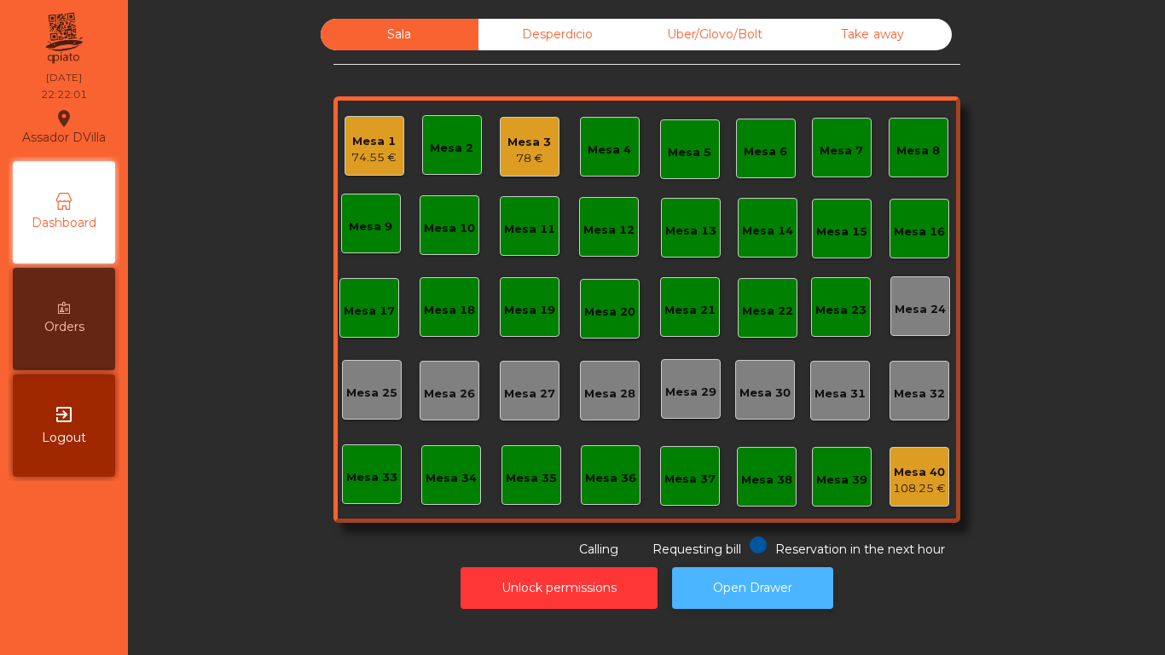
click at [741, 591] on button "Open Drawer" at bounding box center [752, 588] width 161 height 42
click at [299, 420] on div "Sala Desperdicio Uber/Glovo/Bolt Take away Mesa 1 74.55 € Mesa 2 Mesa 3 78 € [G…" at bounding box center [646, 289] width 991 height 540
click at [773, 572] on button "Open Drawer" at bounding box center [752, 588] width 161 height 42
click at [727, 606] on button "Open Drawer" at bounding box center [752, 588] width 161 height 42
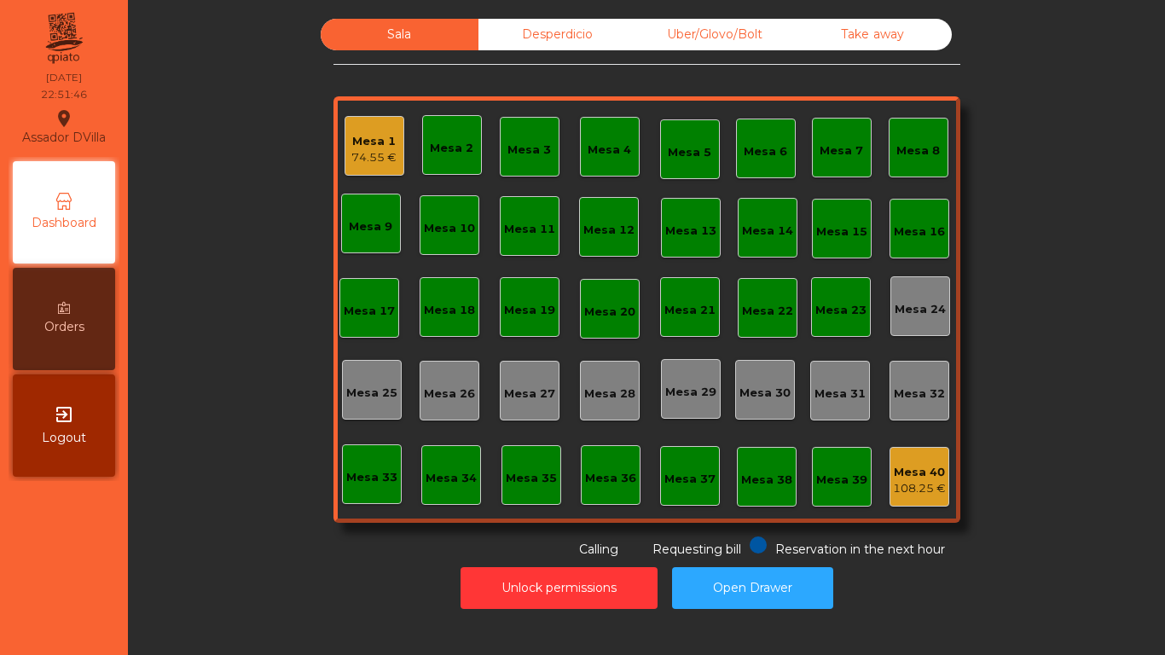
click at [370, 166] on div "74.55 €" at bounding box center [374, 157] width 45 height 17
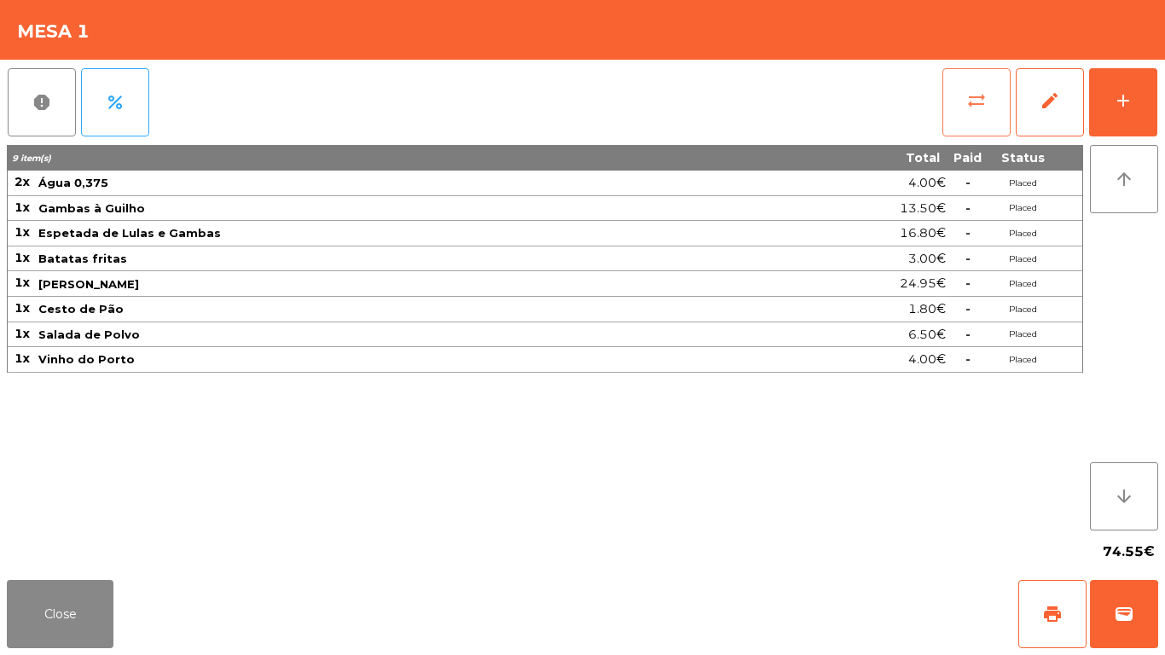
click at [947, 94] on button "sync_alt" at bounding box center [977, 102] width 68 height 68
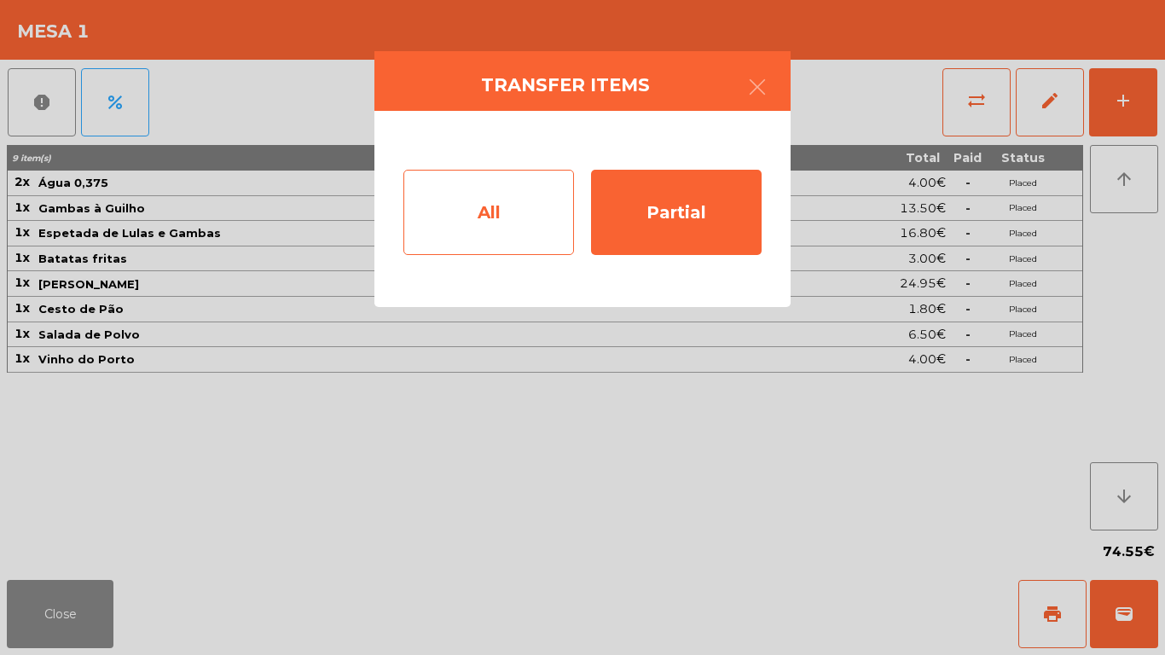
click at [467, 230] on div "All" at bounding box center [489, 212] width 171 height 85
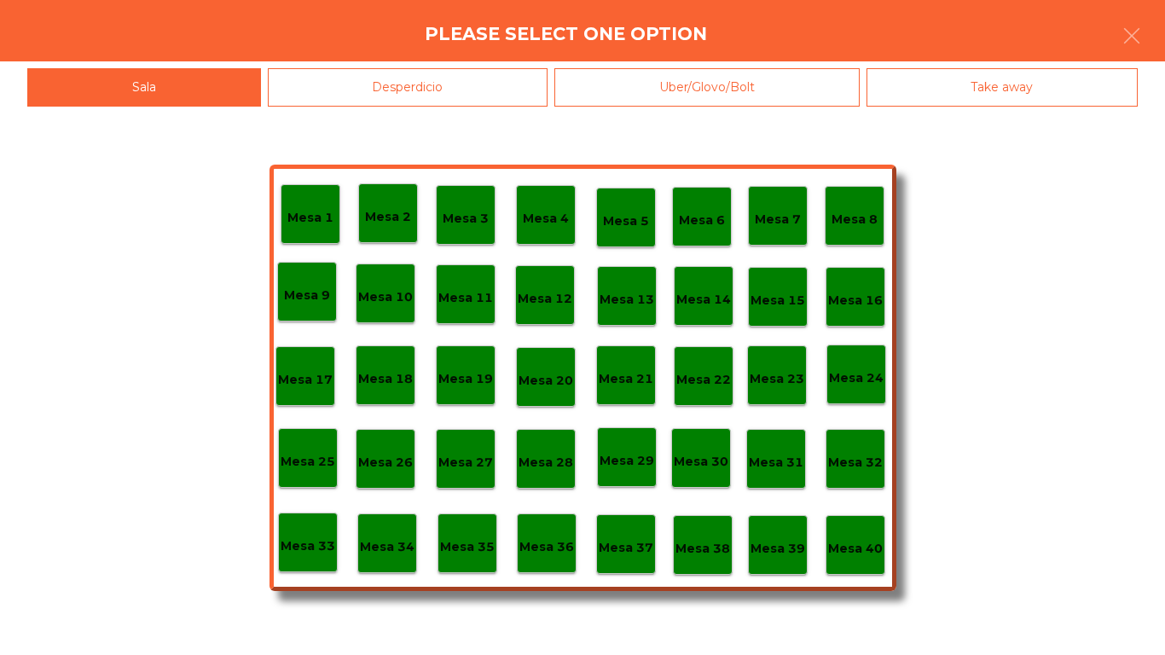
click at [812, 556] on div "Mesa 1 Mesa 2 Mesa 3 Mesa 4 Mesa 5 Mesa 6 Mesa 7 Mesa 8 [GEOGRAPHIC_DATA] 9 [GE…" at bounding box center [583, 378] width 627 height 427
click at [790, 557] on p "Mesa 39" at bounding box center [778, 549] width 55 height 20
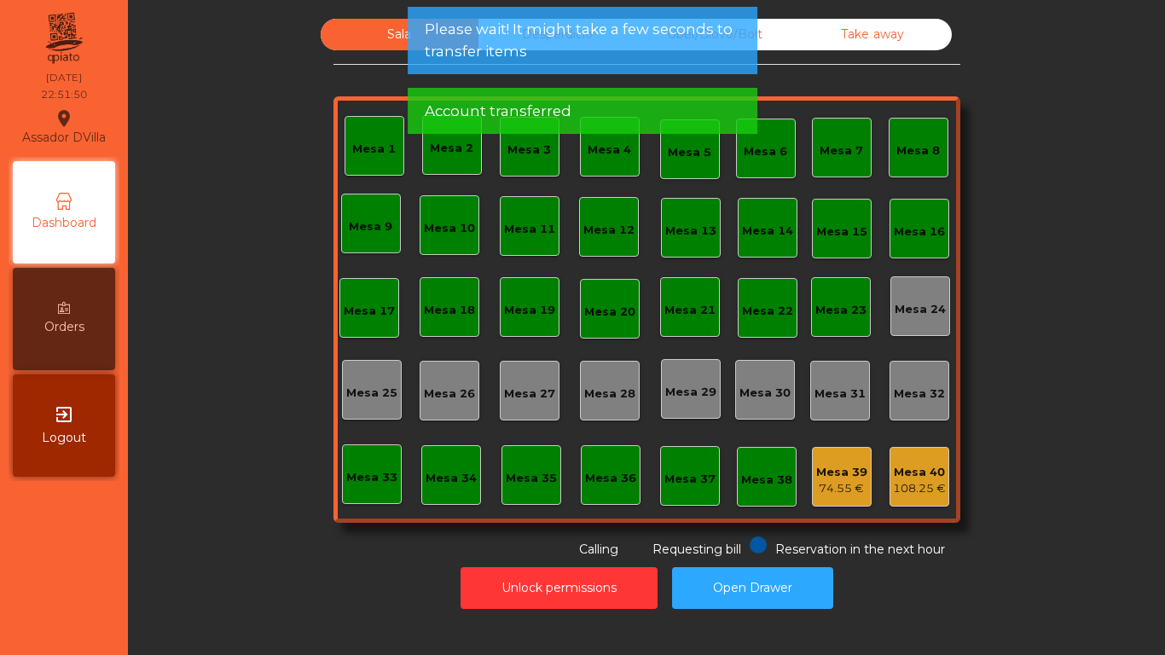
click at [489, 113] on span "Account transferred" at bounding box center [498, 111] width 147 height 21
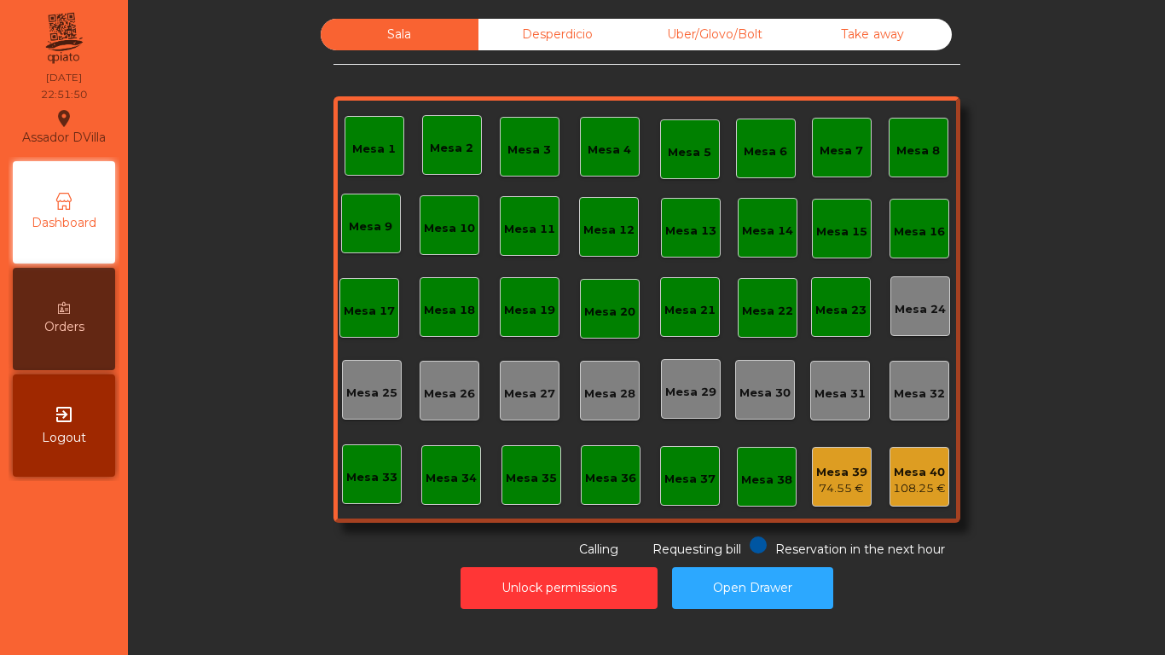
click at [484, 55] on span "Please wait! It might take a few seconds to transfer items" at bounding box center [583, 40] width 316 height 43
click at [793, 572] on button "Open Drawer" at bounding box center [752, 588] width 161 height 42
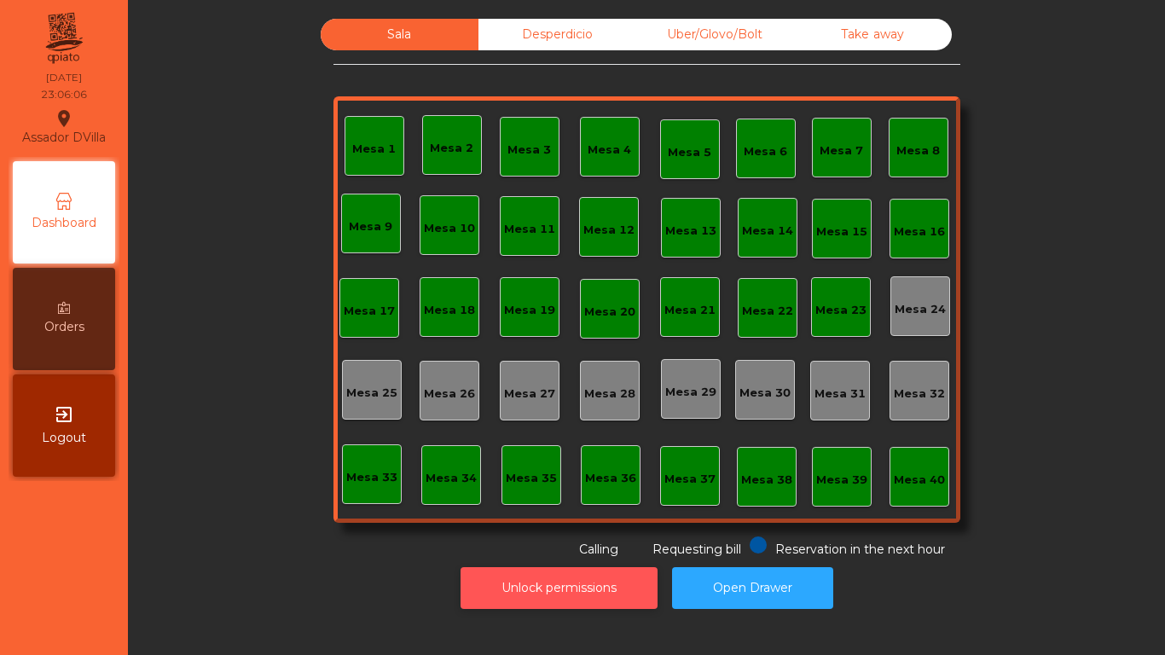
click at [572, 591] on button "Unlock permissions" at bounding box center [559, 588] width 197 height 42
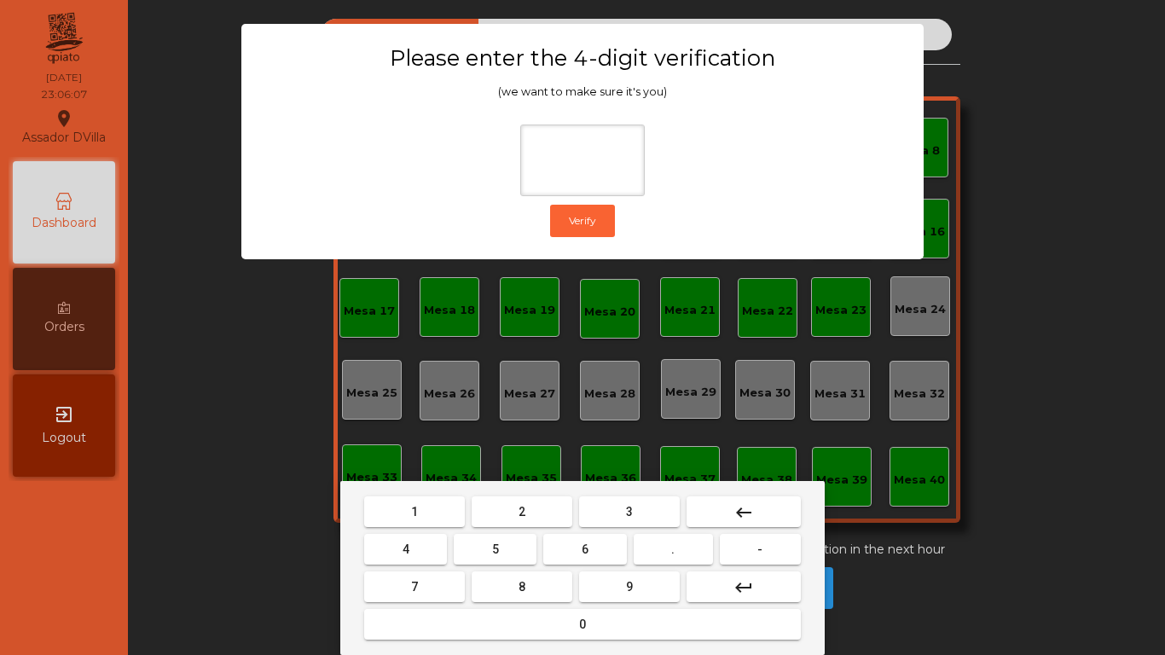
click at [497, 517] on button "2" at bounding box center [522, 512] width 101 height 31
click at [445, 547] on button "4" at bounding box center [405, 549] width 83 height 31
drag, startPoint x: 582, startPoint y: 532, endPoint x: 604, endPoint y: 561, distance: 36.5
click at [594, 549] on mat-keyboard-key "6" at bounding box center [585, 550] width 90 height 38
click at [606, 561] on button "6" at bounding box center [584, 549] width 83 height 31
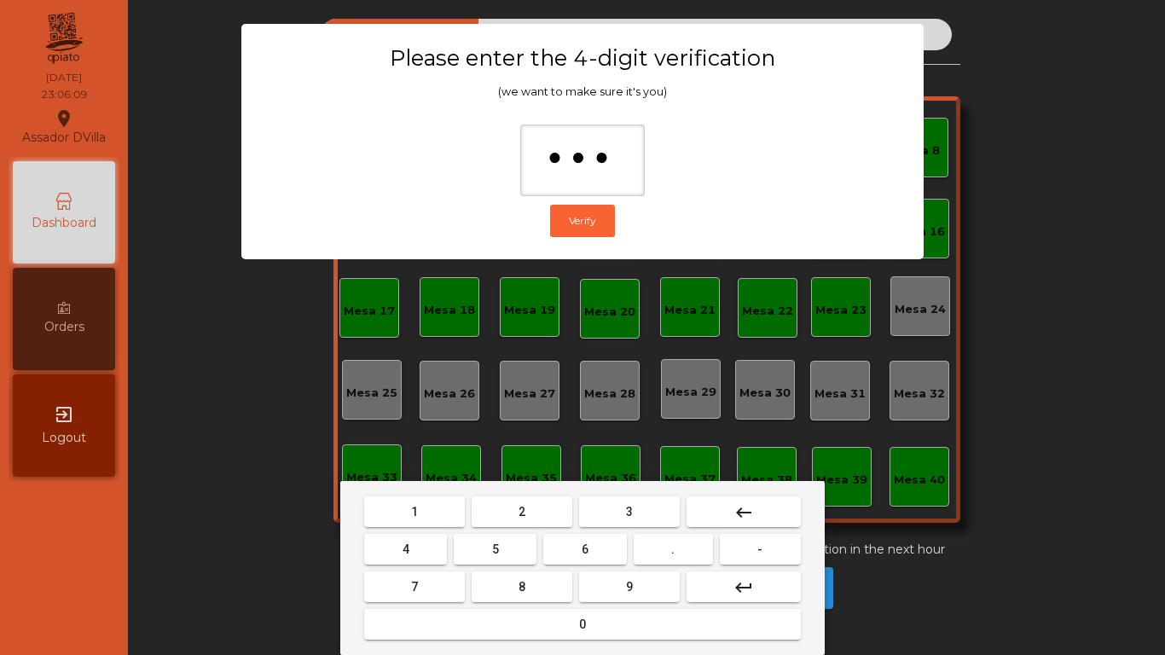
click at [624, 585] on button "9" at bounding box center [629, 587] width 101 height 31
type input "****"
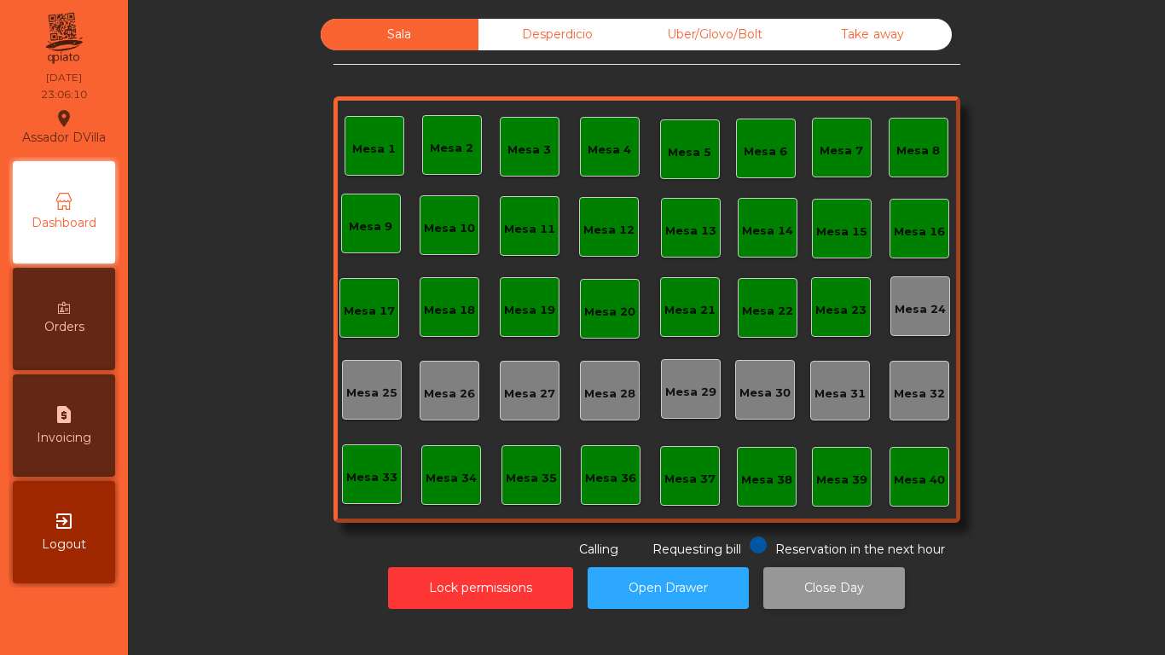
click at [822, 587] on button "Close Day" at bounding box center [835, 588] width 142 height 42
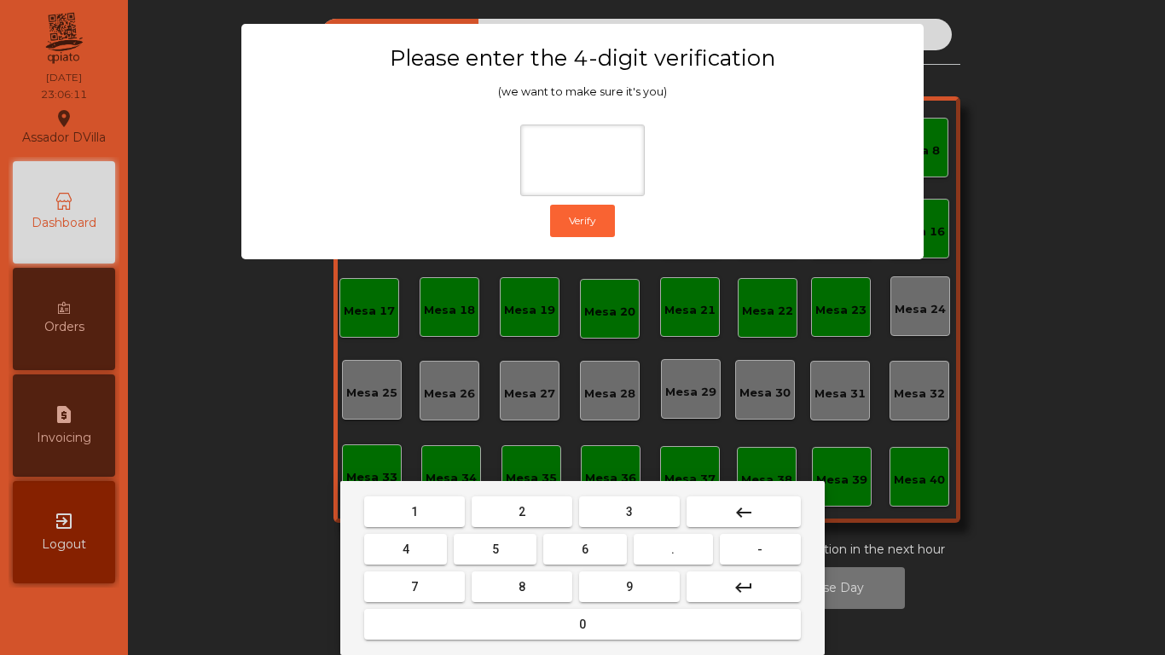
click at [505, 516] on button "2" at bounding box center [522, 512] width 101 height 31
click at [425, 540] on button "4" at bounding box center [405, 549] width 83 height 31
drag, startPoint x: 610, startPoint y: 549, endPoint x: 630, endPoint y: 588, distance: 43.1
click at [611, 559] on button "6" at bounding box center [584, 549] width 83 height 31
click at [630, 588] on span "9" at bounding box center [629, 587] width 7 height 14
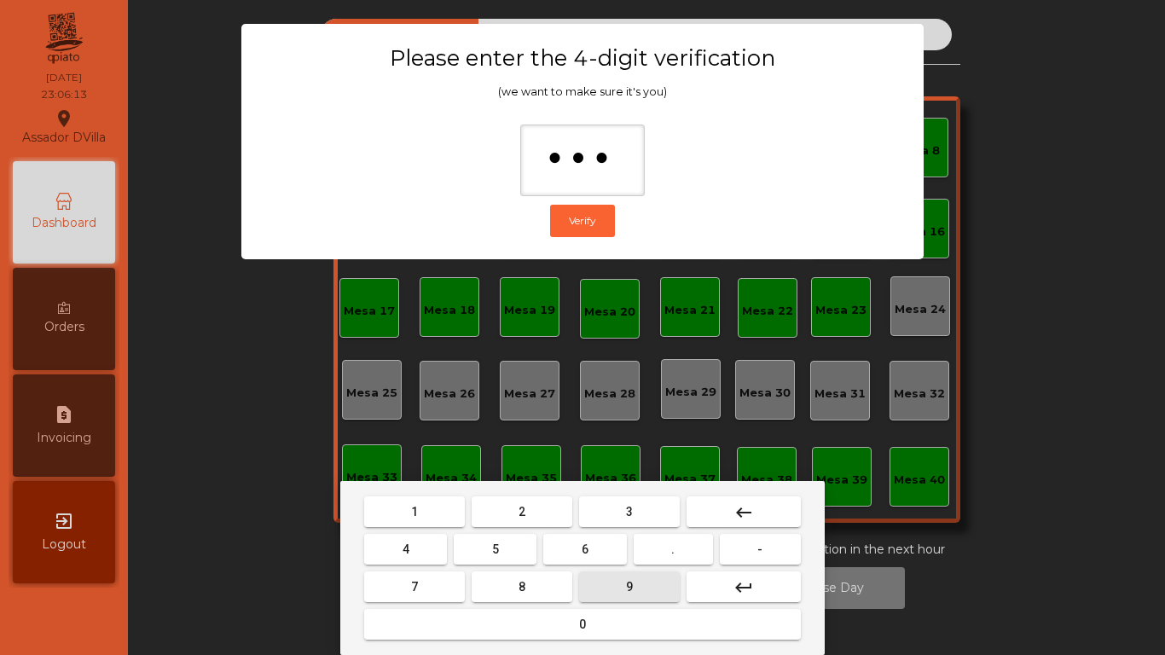
type input "****"
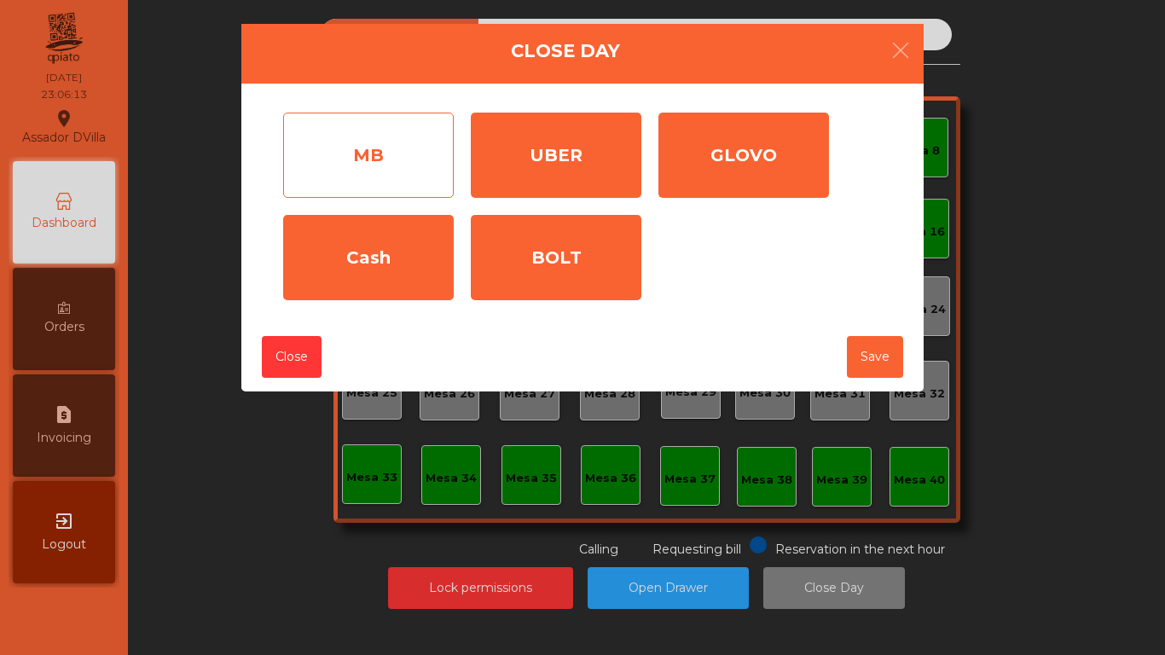
click at [388, 173] on div "MB" at bounding box center [368, 155] width 171 height 85
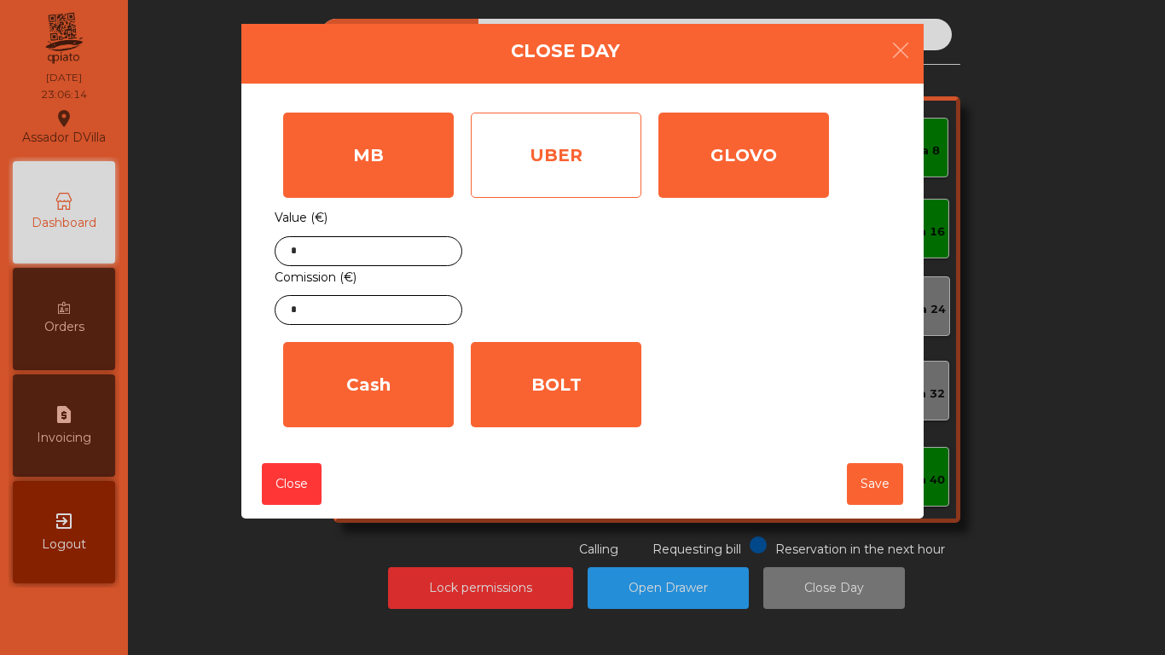
drag, startPoint x: 551, startPoint y: 171, endPoint x: 630, endPoint y: 177, distance: 78.7
click at [558, 175] on div "UBER" at bounding box center [556, 155] width 171 height 85
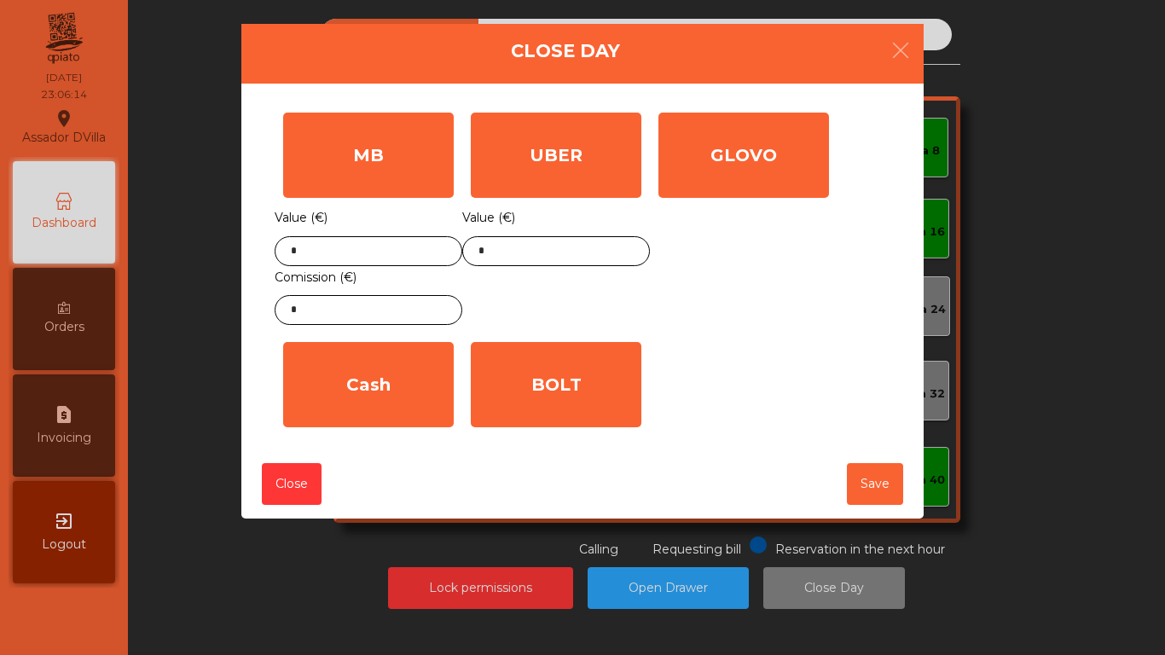
drag, startPoint x: 683, startPoint y: 181, endPoint x: 630, endPoint y: 274, distance: 107.0
click at [686, 182] on div "GLOVO" at bounding box center [744, 155] width 171 height 85
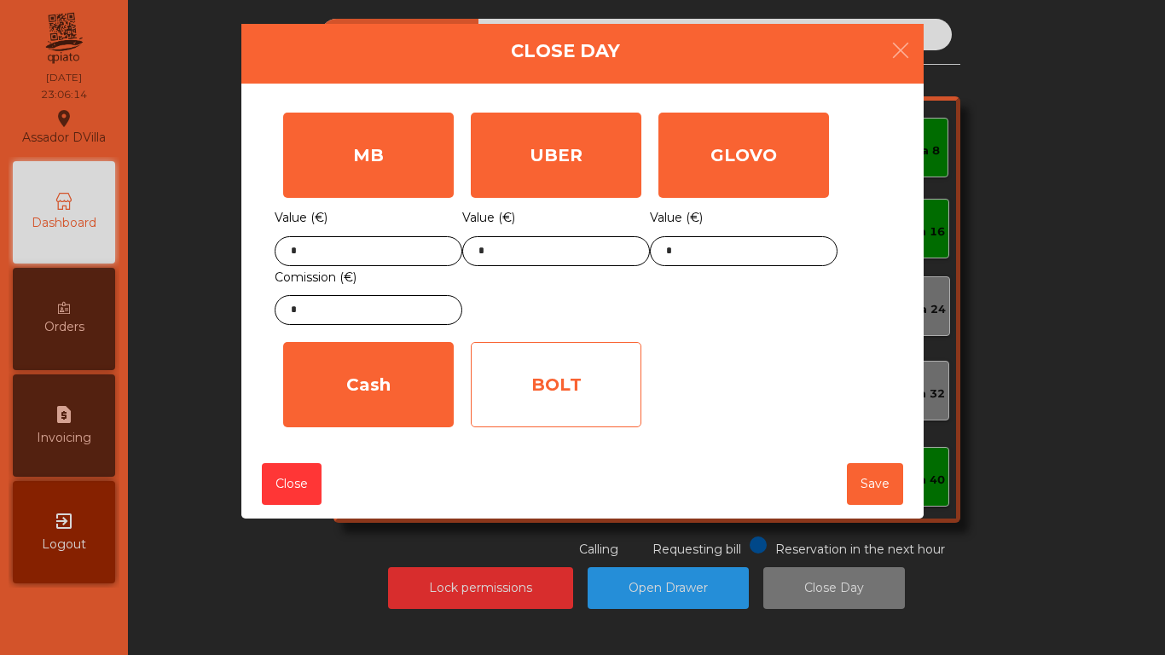
click at [568, 396] on div "BOLT" at bounding box center [556, 384] width 171 height 85
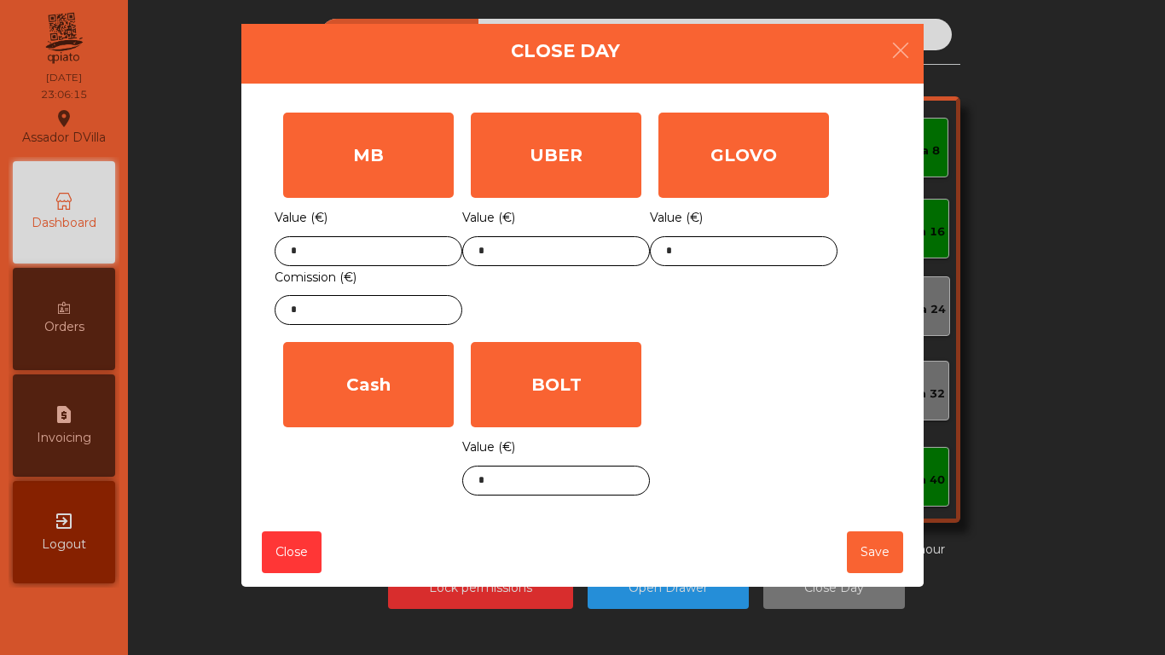
drag, startPoint x: 346, startPoint y: 396, endPoint x: 376, endPoint y: 232, distance: 166.5
click at [346, 395] on div "Cash" at bounding box center [368, 384] width 171 height 85
click at [367, 244] on input "*" at bounding box center [369, 251] width 188 height 30
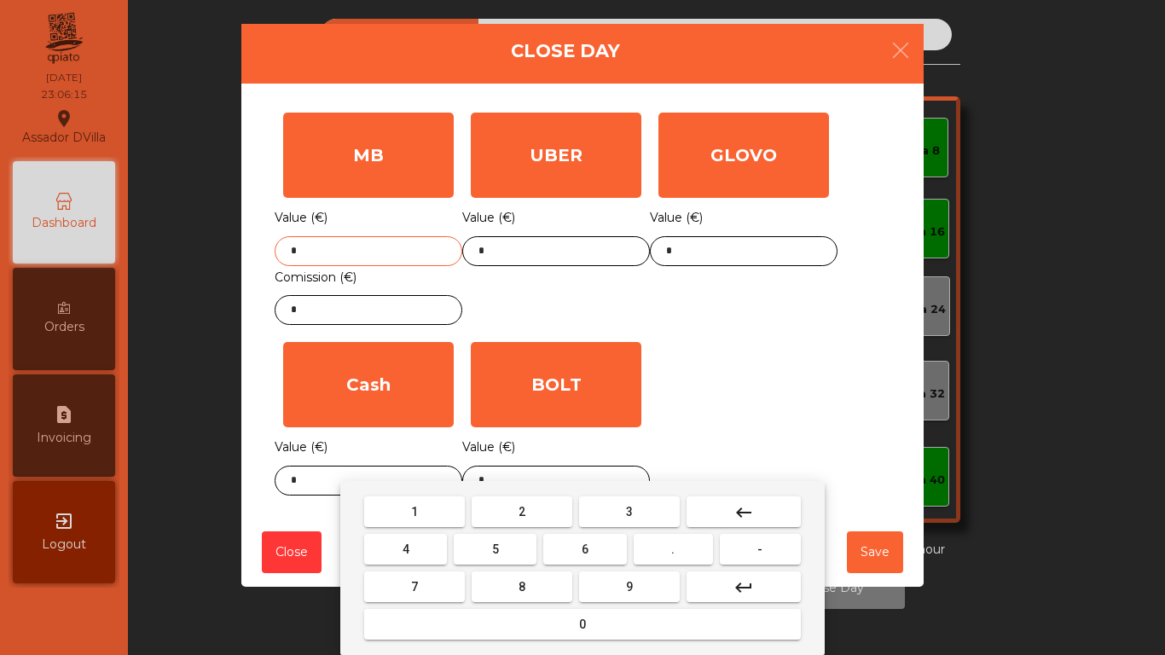
click at [367, 244] on input "*" at bounding box center [369, 251] width 188 height 30
type input "******"
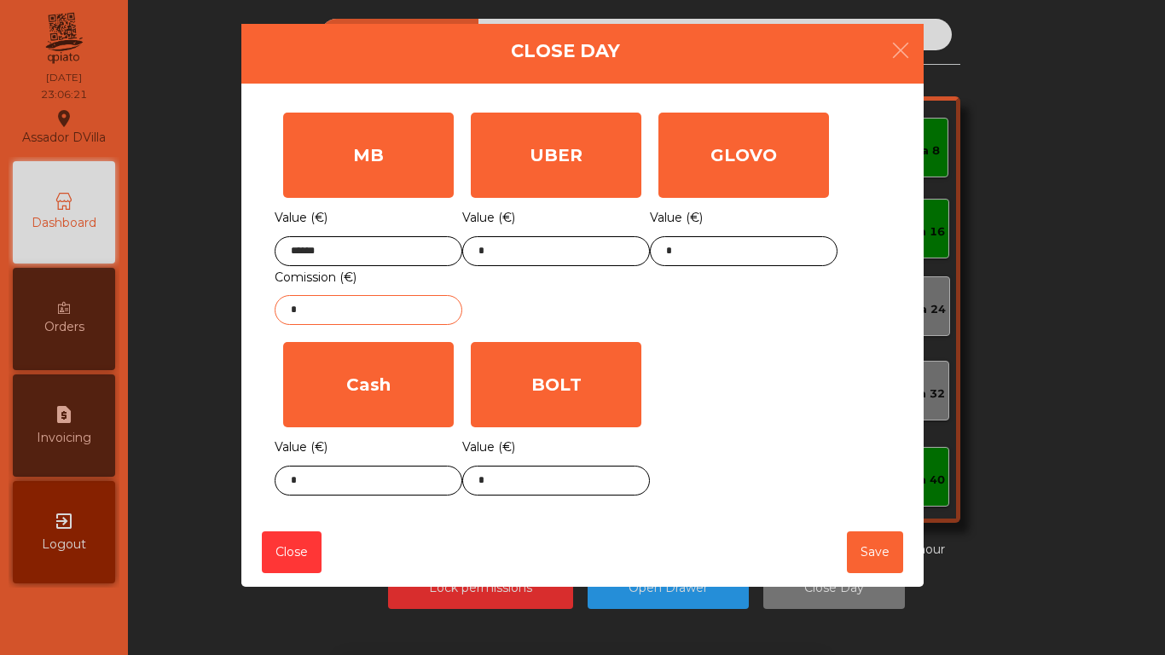
click at [369, 299] on input "*" at bounding box center [369, 310] width 188 height 30
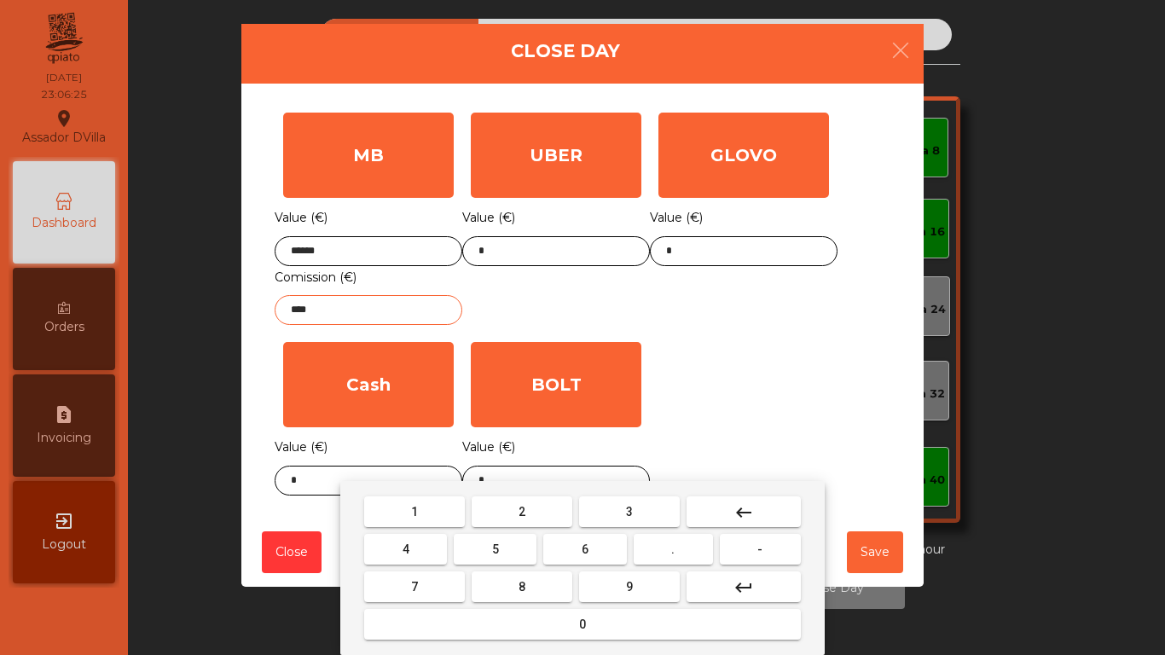
type input "****"
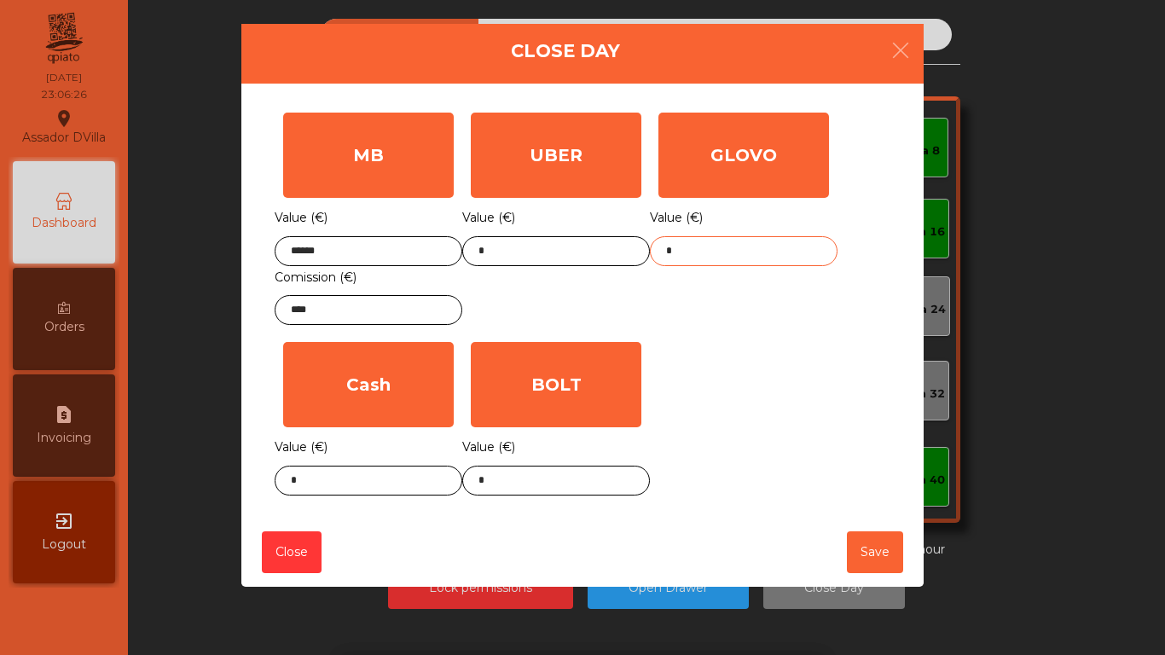
click at [718, 261] on input "*" at bounding box center [744, 251] width 188 height 30
click at [597, 251] on input "*" at bounding box center [556, 251] width 188 height 30
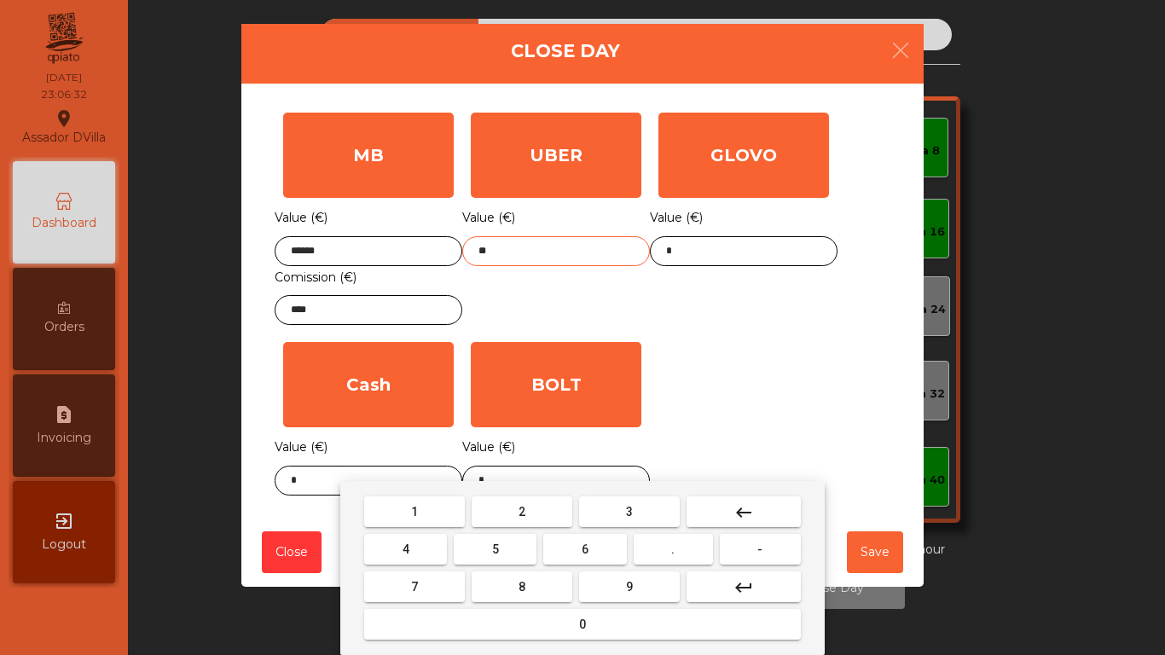
type input "**"
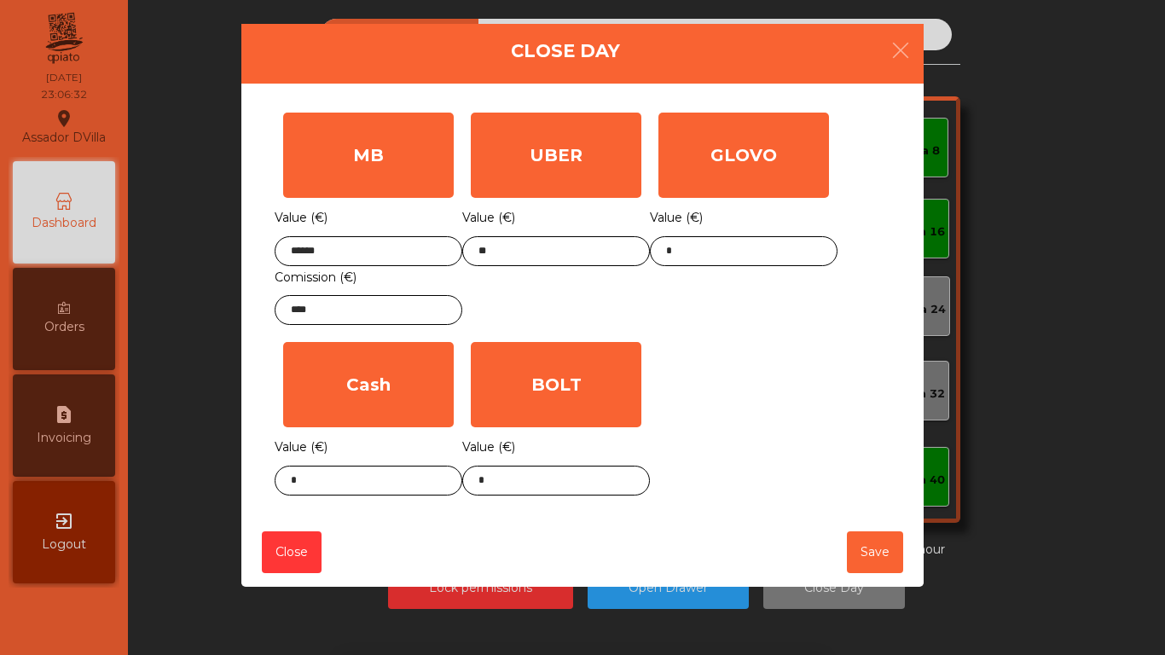
drag, startPoint x: 772, startPoint y: 394, endPoint x: 326, endPoint y: 449, distance: 449.5
click at [771, 394] on div "MB Value (€) ****** Comission (€) **** UBER Value (€) ** GLOVO Value (€) * Cash…" at bounding box center [583, 304] width 616 height 400
click at [291, 479] on input "*" at bounding box center [369, 481] width 188 height 30
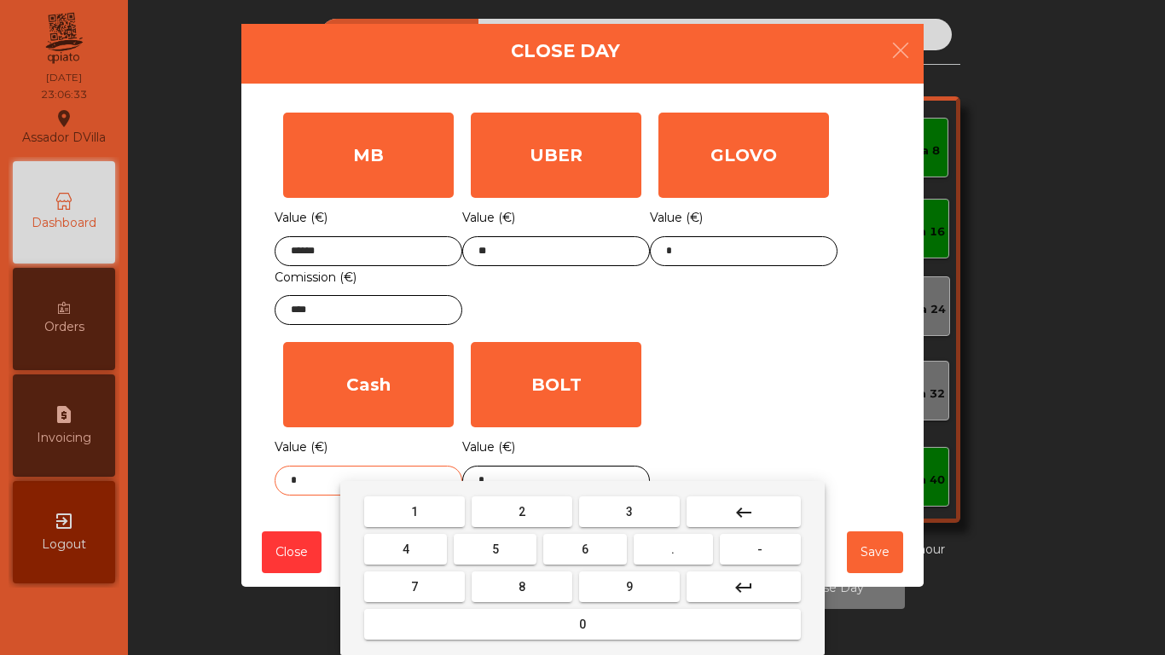
click at [291, 479] on input "*" at bounding box center [369, 481] width 188 height 30
type input "****"
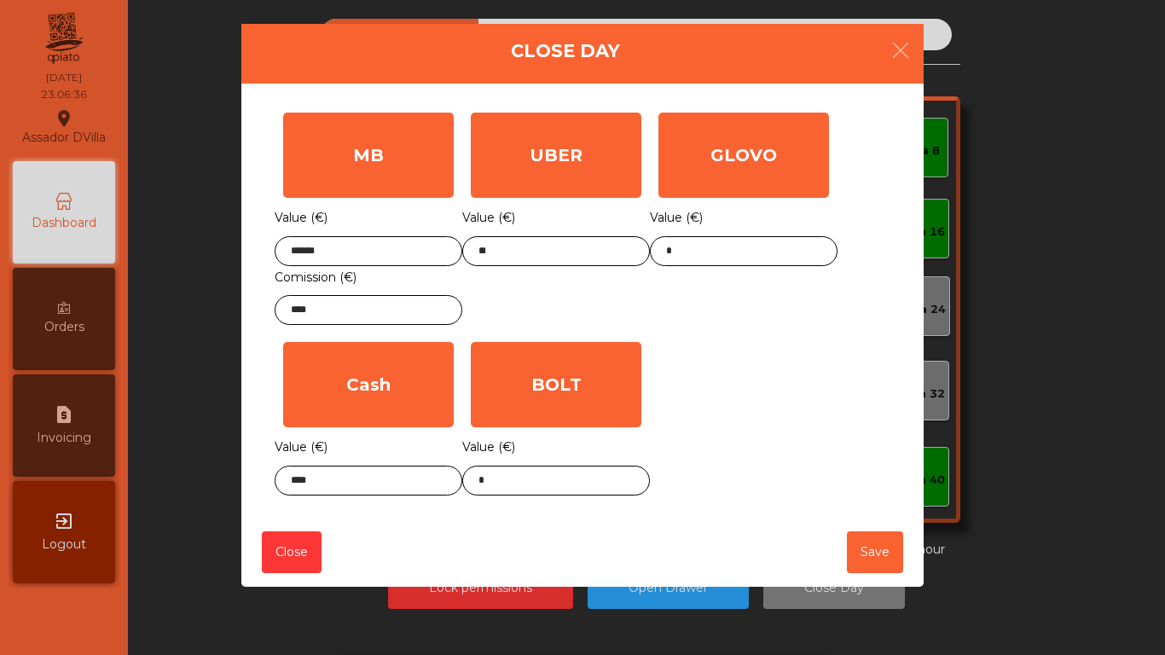
click at [728, 398] on div "MB Value (€) ****** Comission (€) **** UBER Value (€) ** GLOVO Value (€) * Cash…" at bounding box center [583, 304] width 616 height 400
click at [874, 544] on button "Save" at bounding box center [875, 553] width 56 height 42
